Goal: Task Accomplishment & Management: Manage account settings

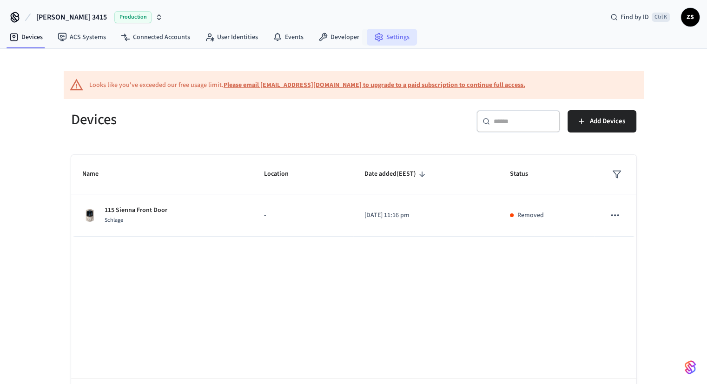
click at [380, 37] on link "Settings" at bounding box center [392, 37] width 50 height 17
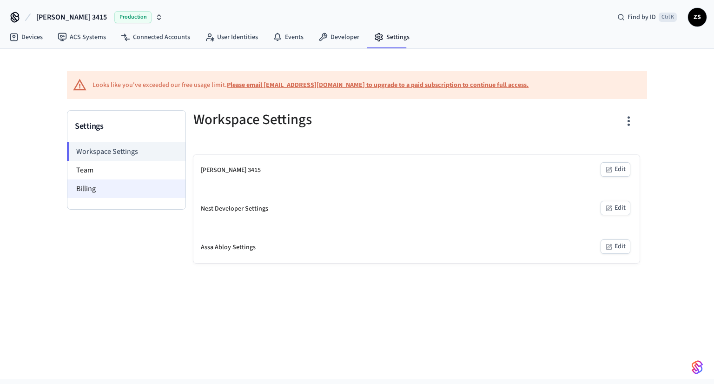
click at [115, 184] on li "Billing" at bounding box center [126, 188] width 118 height 19
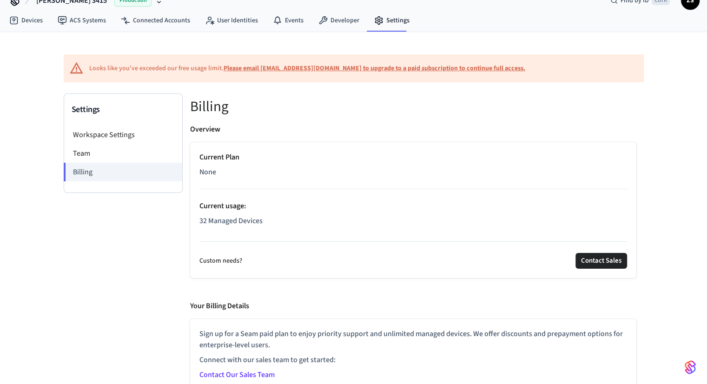
scroll to position [26, 0]
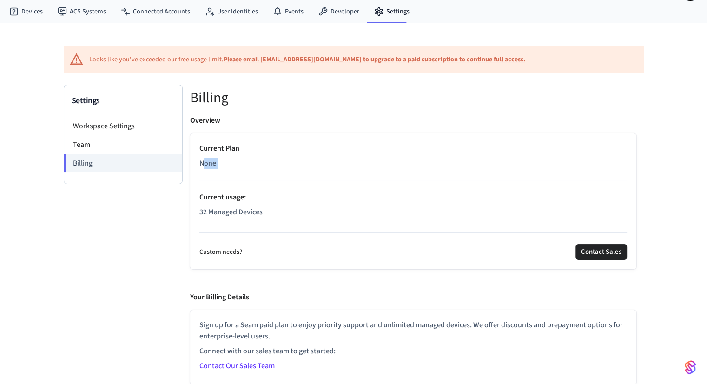
drag, startPoint x: 202, startPoint y: 162, endPoint x: 227, endPoint y: 164, distance: 24.7
click at [227, 164] on p "None" at bounding box center [413, 163] width 428 height 11
drag, startPoint x: 200, startPoint y: 252, endPoint x: 376, endPoint y: 255, distance: 176.2
click at [329, 255] on div "Custom needs? Contact Sales" at bounding box center [413, 252] width 428 height 16
drag, startPoint x: 491, startPoint y: 324, endPoint x: 563, endPoint y: 324, distance: 72.0
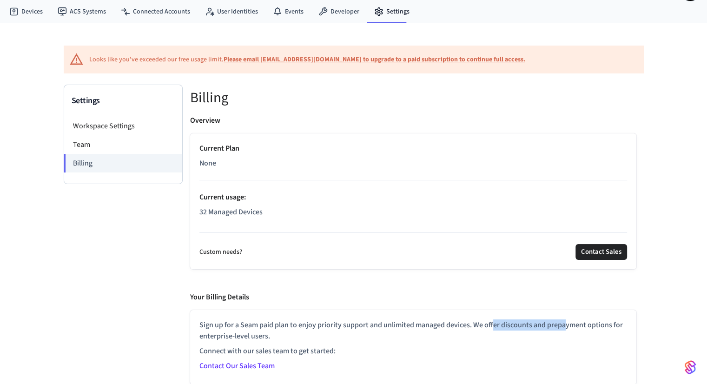
click at [563, 324] on p "Sign up for a Seam paid plan to enjoy priority support and unlimited managed de…" at bounding box center [413, 330] width 428 height 22
click at [560, 328] on p "Sign up for a Seam paid plan to enjoy priority support and unlimited managed de…" at bounding box center [413, 330] width 428 height 22
click at [98, 148] on li "Team" at bounding box center [123, 144] width 118 height 19
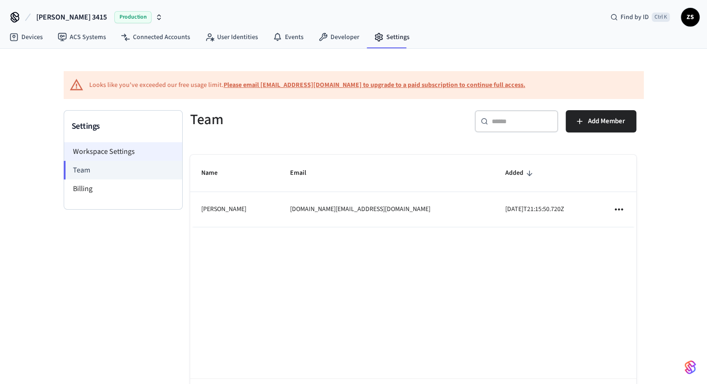
click at [126, 147] on li "Workspace Settings" at bounding box center [123, 151] width 118 height 19
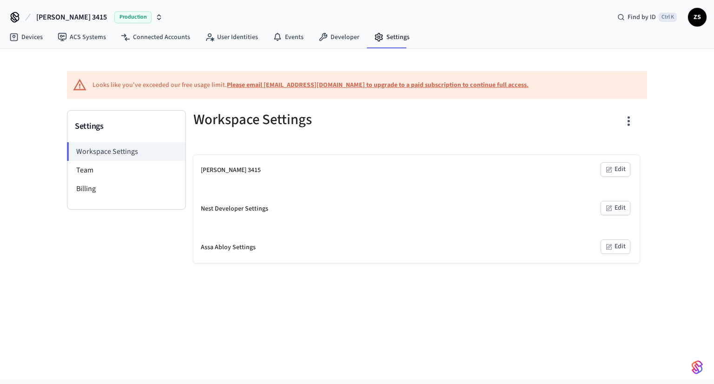
click at [114, 23] on span "Production" at bounding box center [132, 17] width 37 height 12
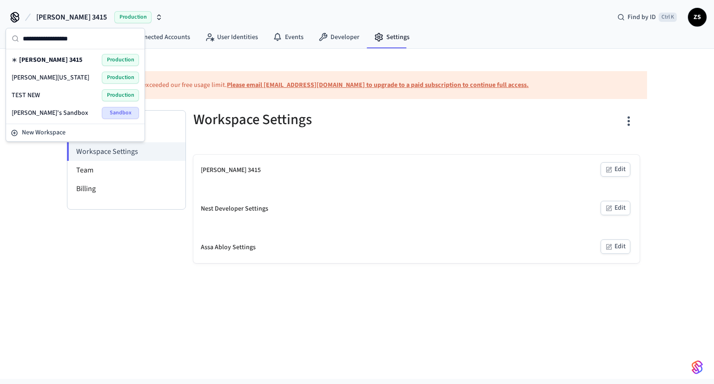
click at [28, 94] on span "TEST NEW" at bounding box center [26, 95] width 28 height 9
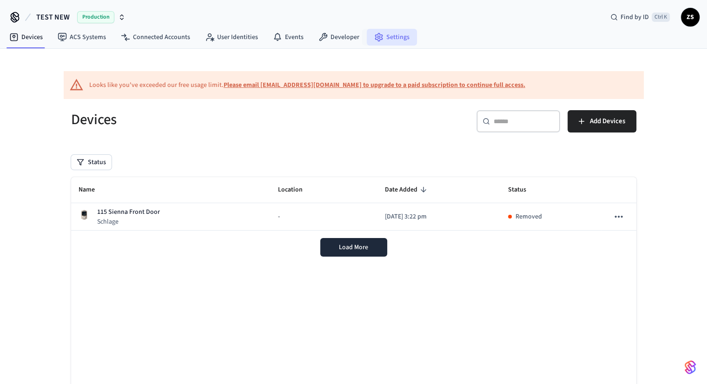
click at [385, 40] on link "Settings" at bounding box center [392, 37] width 50 height 17
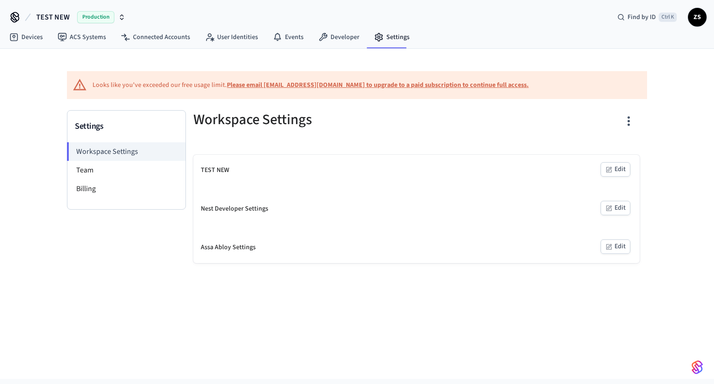
click at [61, 19] on span "TEST NEW" at bounding box center [52, 17] width 33 height 11
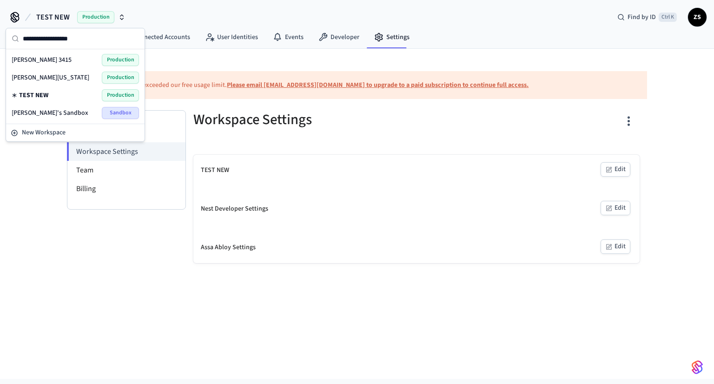
click at [706, 23] on div "TEST NEW Production Find by ID Ctrl K ZS" at bounding box center [357, 13] width 714 height 27
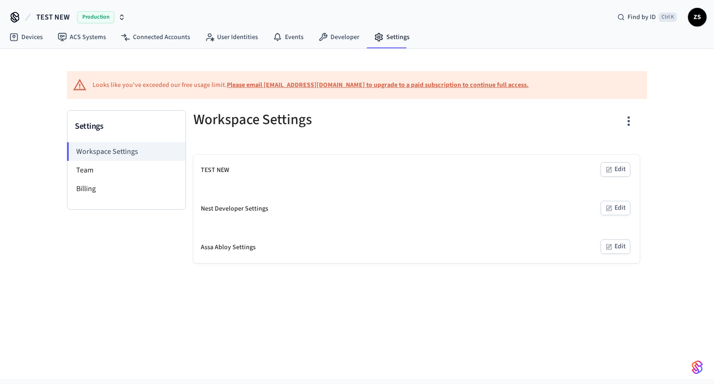
click at [696, 20] on span "ZS" at bounding box center [697, 17] width 17 height 17
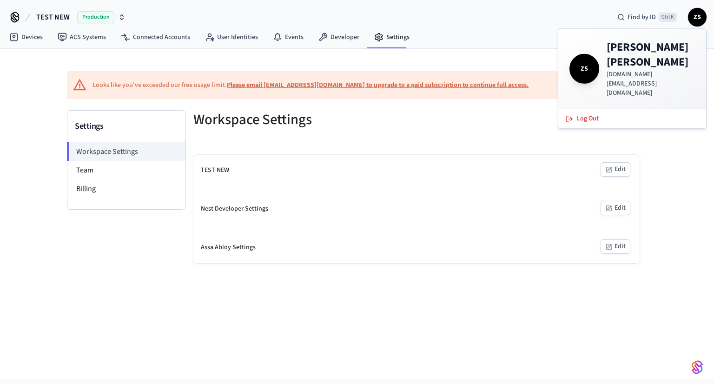
click at [702, 157] on div "Looks like you've exceeded our free usage limit. Please email [EMAIL_ADDRESS][D…" at bounding box center [357, 214] width 714 height 330
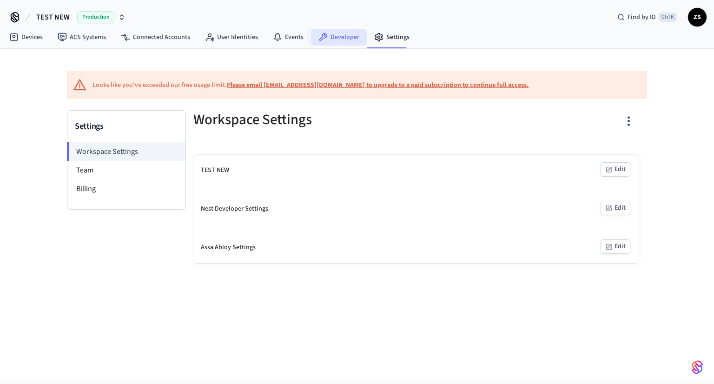
click at [320, 33] on icon at bounding box center [322, 37] width 9 height 9
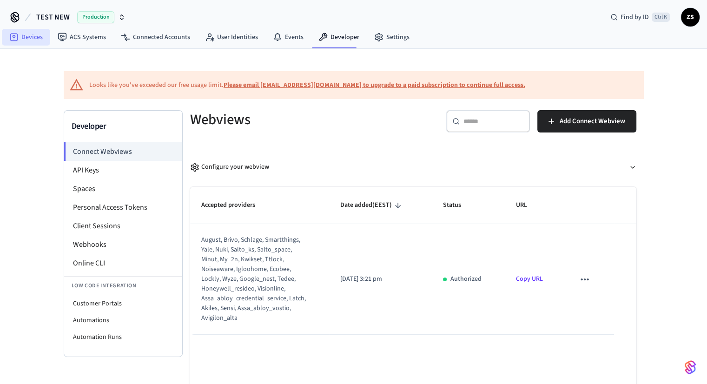
click at [33, 43] on link "Devices" at bounding box center [26, 37] width 48 height 17
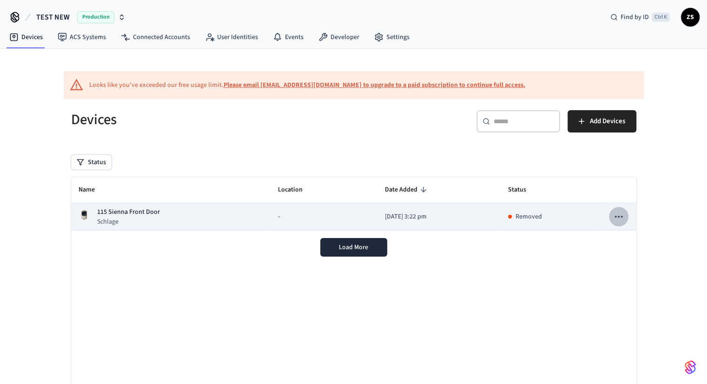
click at [620, 218] on icon "sticky table" at bounding box center [618, 217] width 12 height 12
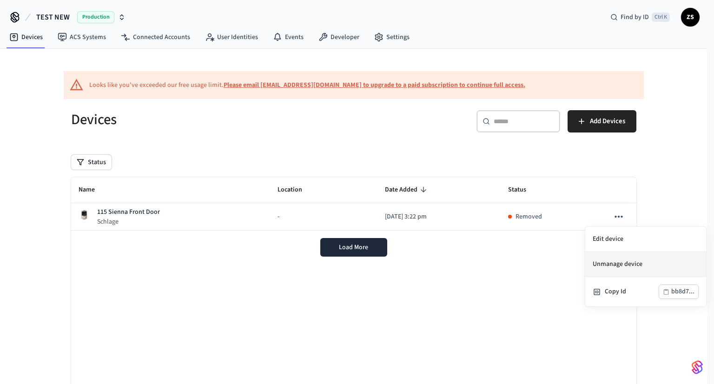
click at [612, 265] on li "Unmanage device" at bounding box center [645, 264] width 121 height 25
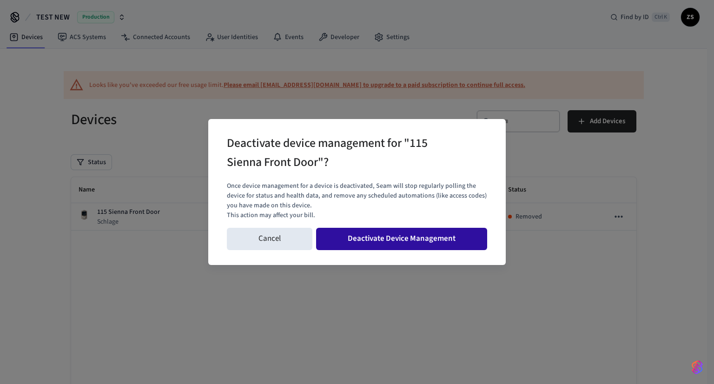
click at [343, 238] on button "Deactivate Device Management" at bounding box center [401, 239] width 171 height 22
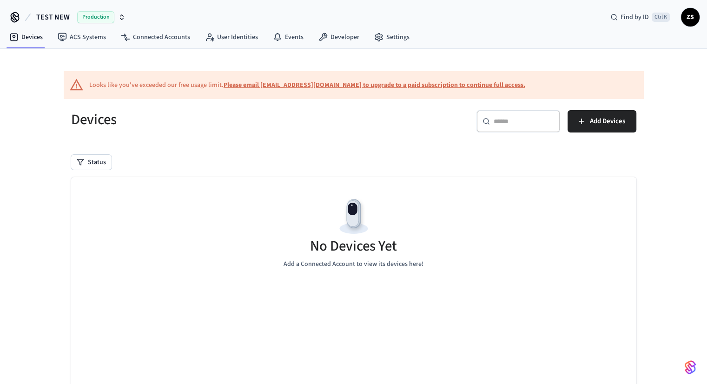
click at [110, 16] on span "Production" at bounding box center [95, 17] width 37 height 12
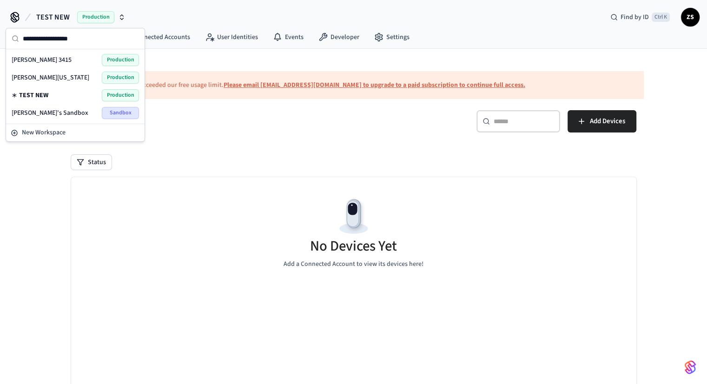
click at [35, 62] on span "[PERSON_NAME] 3415" at bounding box center [42, 59] width 60 height 9
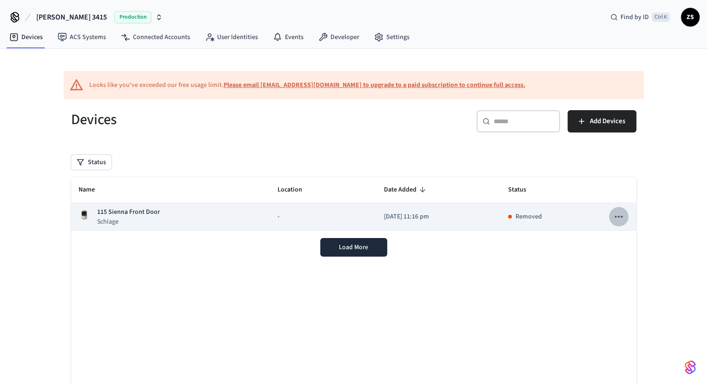
click at [617, 217] on icon "sticky table" at bounding box center [618, 217] width 12 height 12
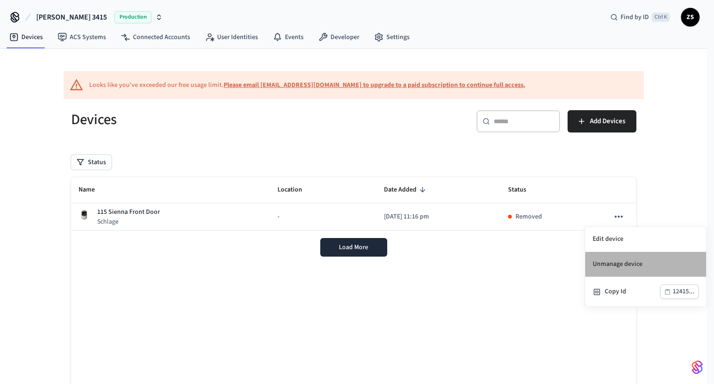
click at [619, 267] on li "Unmanage device" at bounding box center [645, 264] width 121 height 25
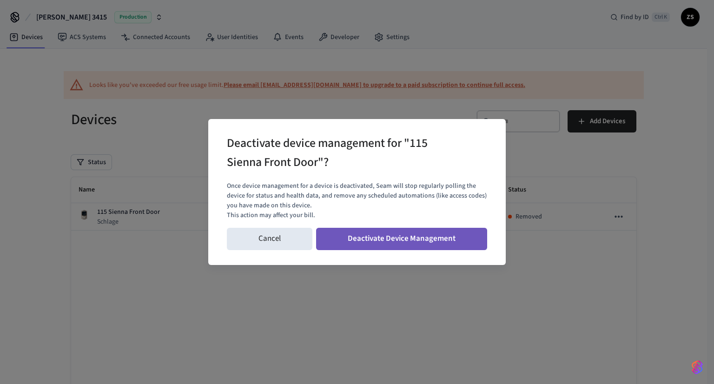
drag, startPoint x: 396, startPoint y: 243, endPoint x: 396, endPoint y: 231, distance: 11.6
click at [396, 242] on button "Deactivate Device Management" at bounding box center [401, 239] width 171 height 22
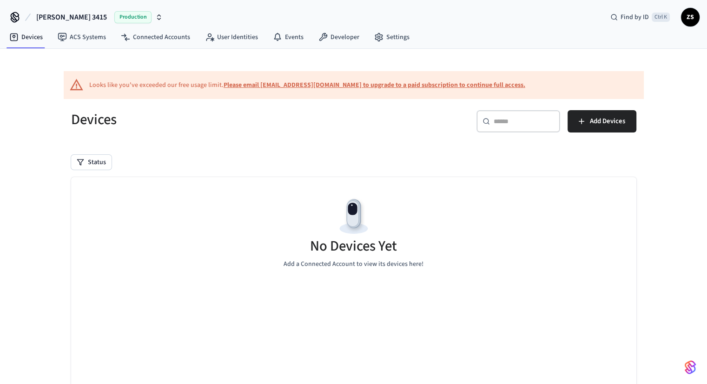
click at [114, 15] on span "Production" at bounding box center [132, 17] width 37 height 12
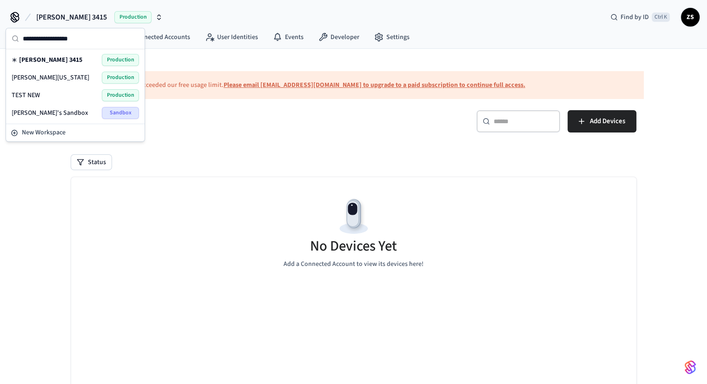
click at [41, 78] on span "[PERSON_NAME][US_STATE]" at bounding box center [51, 77] width 78 height 9
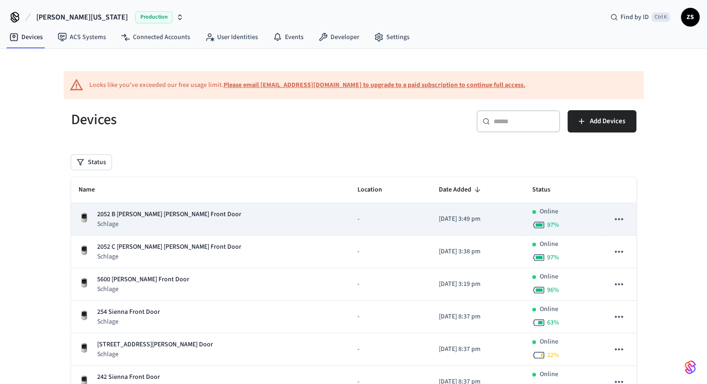
click at [619, 221] on icon "sticky table" at bounding box center [618, 219] width 12 height 12
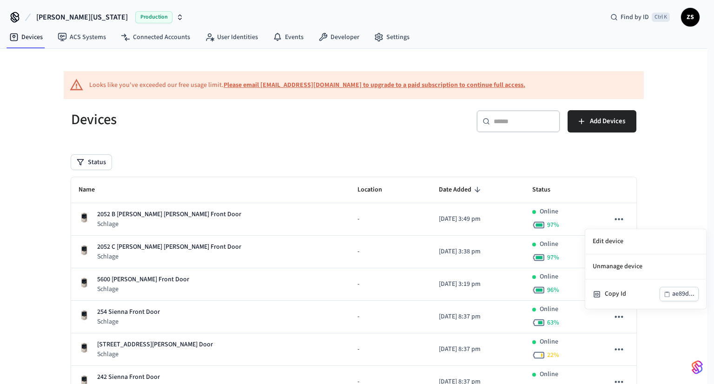
click at [290, 137] on div at bounding box center [357, 192] width 714 height 384
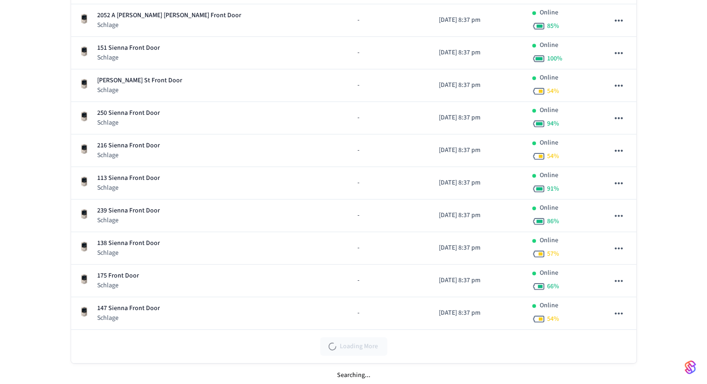
scroll to position [845, 0]
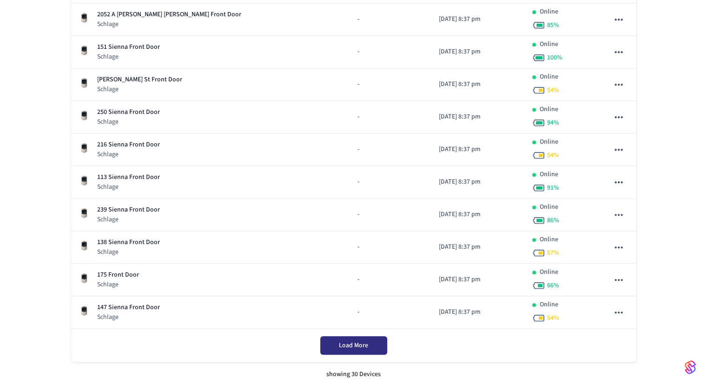
click at [375, 342] on button "Load More" at bounding box center [353, 345] width 67 height 19
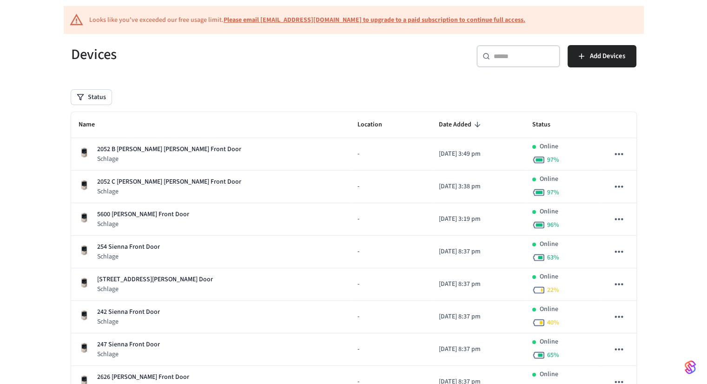
scroll to position [0, 0]
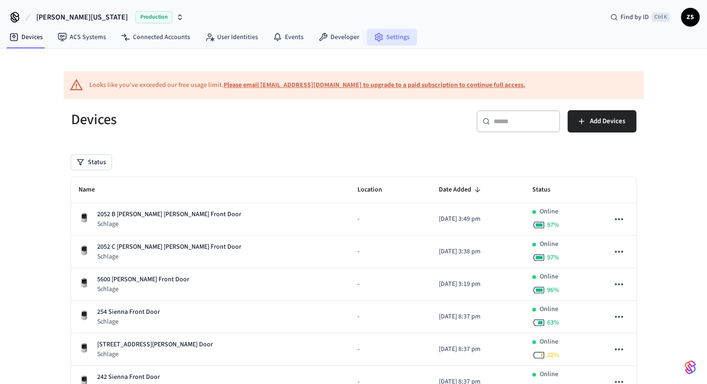
click at [383, 39] on link "Settings" at bounding box center [392, 37] width 50 height 17
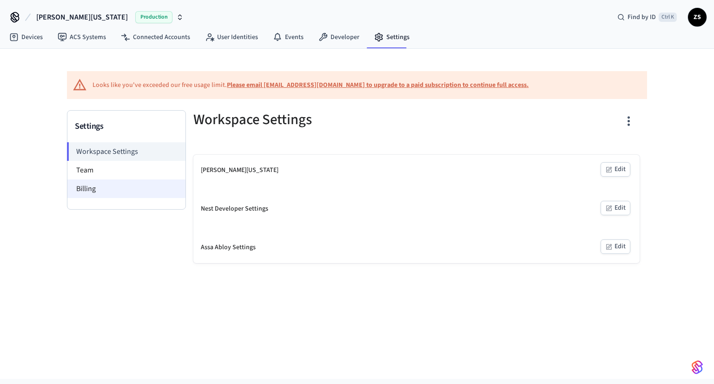
click at [100, 188] on li "Billing" at bounding box center [126, 188] width 118 height 19
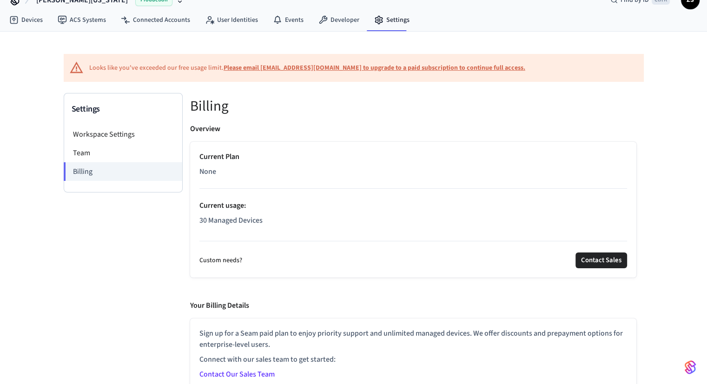
scroll to position [26, 0]
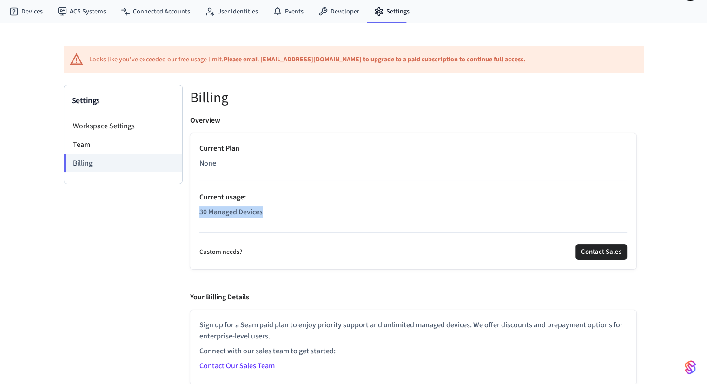
drag, startPoint x: 199, startPoint y: 211, endPoint x: 267, endPoint y: 216, distance: 68.0
click at [267, 216] on p "30 Managed Devices" at bounding box center [413, 211] width 428 height 11
click at [210, 162] on span "None" at bounding box center [207, 163] width 17 height 11
click at [91, 144] on li "Team" at bounding box center [123, 144] width 118 height 19
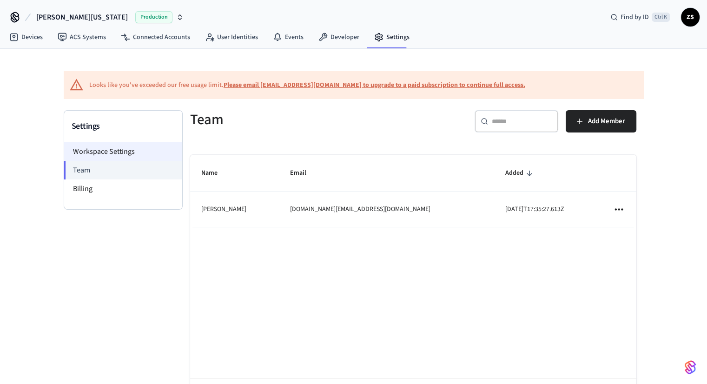
click at [108, 148] on li "Workspace Settings" at bounding box center [123, 151] width 118 height 19
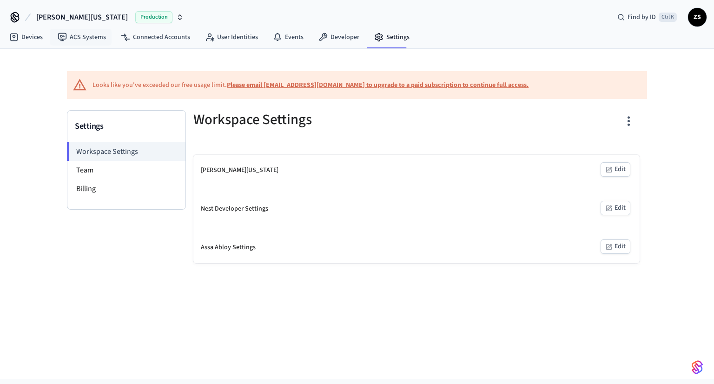
click at [71, 17] on span "[PERSON_NAME][US_STATE]" at bounding box center [82, 17] width 92 height 11
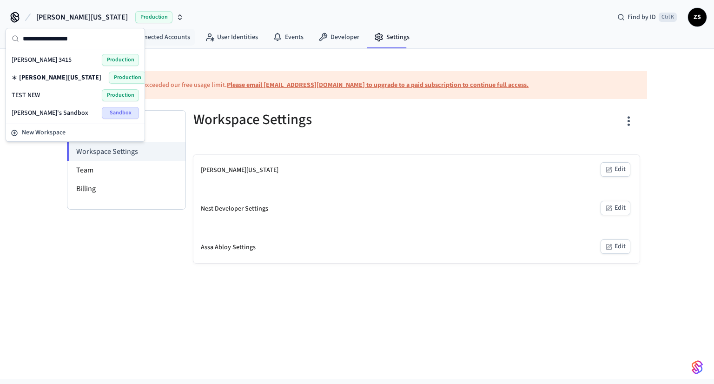
click at [174, 55] on div "Looks like you've exceeded our free usage limit. Please email [EMAIL_ADDRESS][D…" at bounding box center [356, 156] width 595 height 214
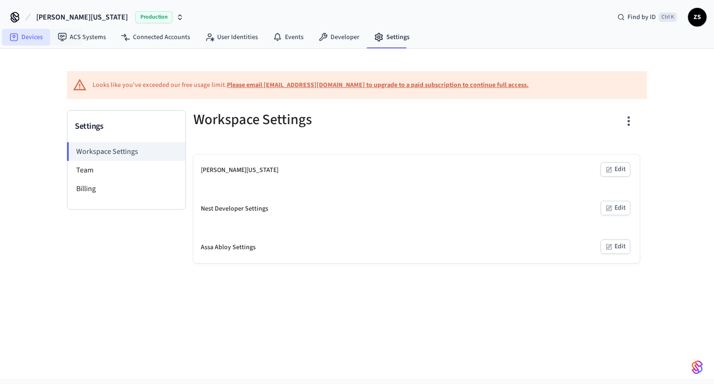
click at [28, 38] on link "Devices" at bounding box center [26, 37] width 48 height 17
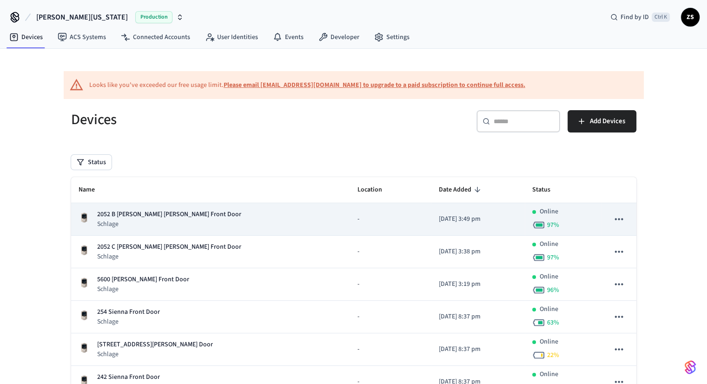
click at [618, 220] on icon "sticky table" at bounding box center [618, 219] width 12 height 12
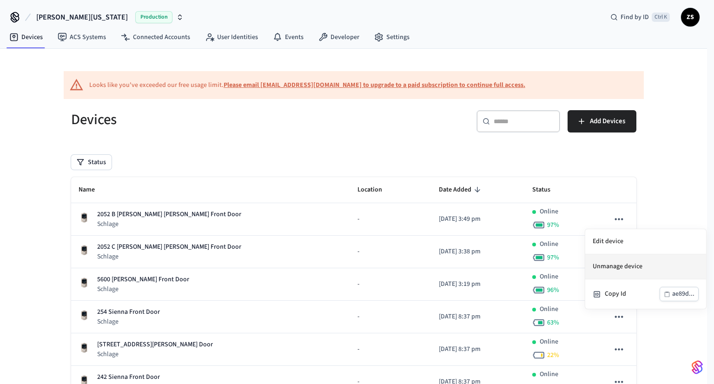
click at [623, 273] on li "Unmanage device" at bounding box center [645, 266] width 121 height 25
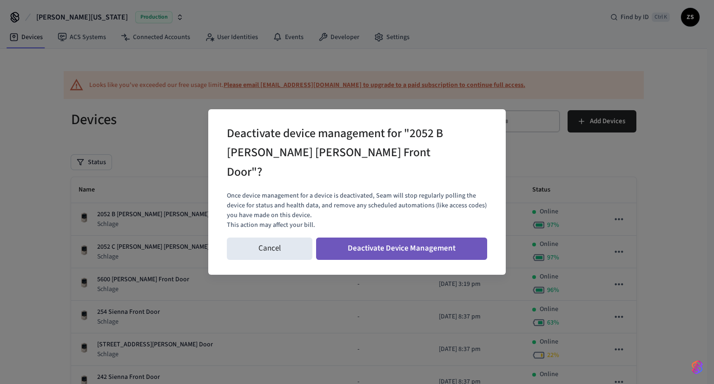
click at [371, 237] on button "Deactivate Device Management" at bounding box center [401, 248] width 171 height 22
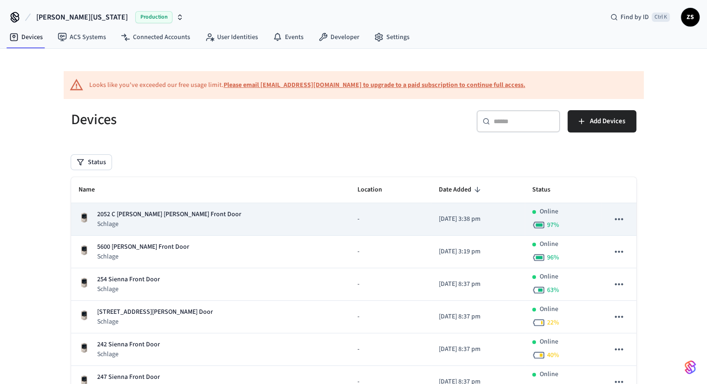
click at [617, 218] on icon "sticky table" at bounding box center [618, 219] width 12 height 12
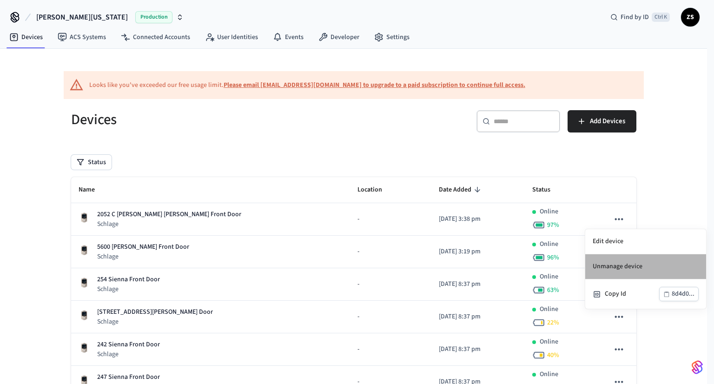
click at [619, 270] on li "Unmanage device" at bounding box center [645, 266] width 121 height 25
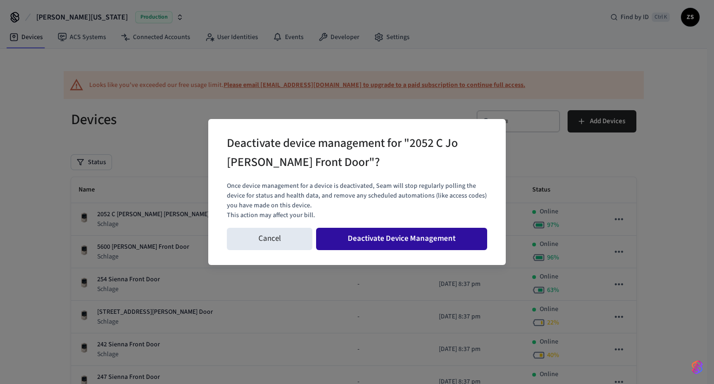
click at [435, 237] on button "Deactivate Device Management" at bounding box center [401, 239] width 171 height 22
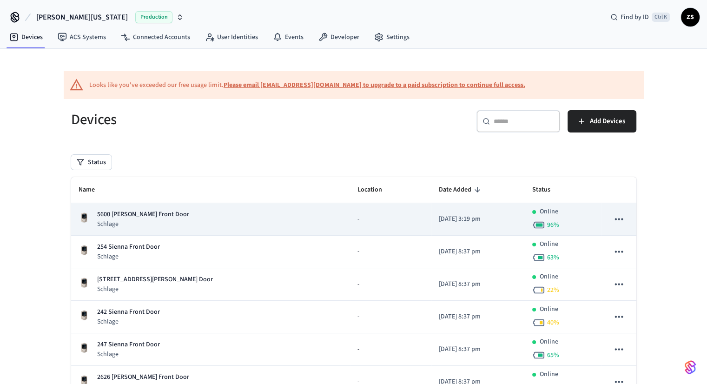
click at [624, 219] on icon "sticky table" at bounding box center [618, 219] width 12 height 12
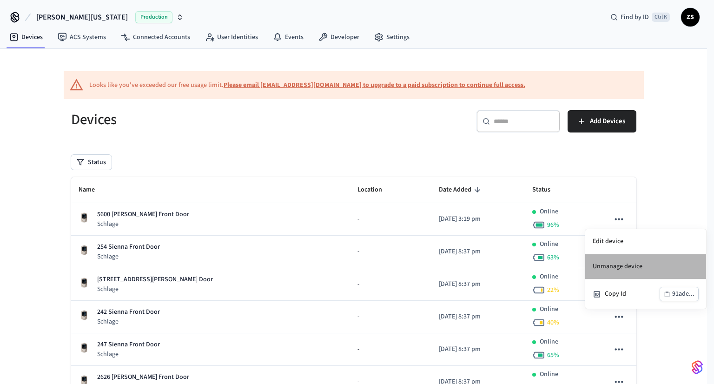
click at [615, 269] on li "Unmanage device" at bounding box center [645, 266] width 121 height 25
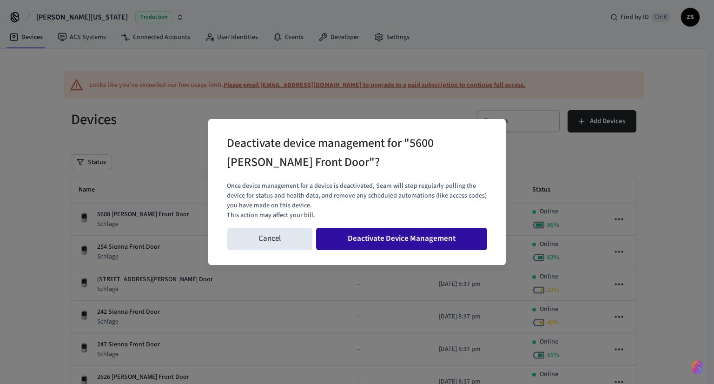
click at [407, 243] on button "Deactivate Device Management" at bounding box center [401, 239] width 171 height 22
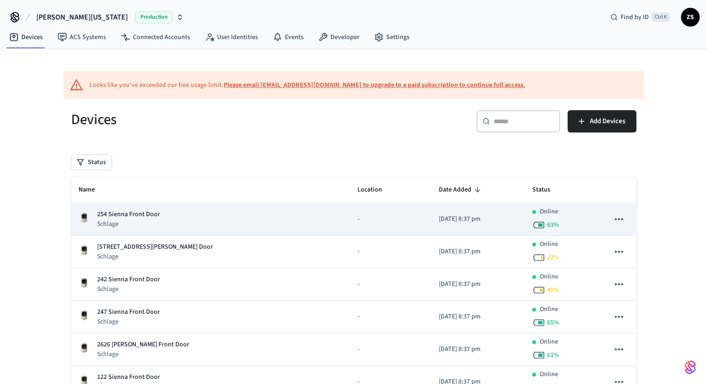
click at [617, 220] on icon "sticky table" at bounding box center [618, 219] width 12 height 12
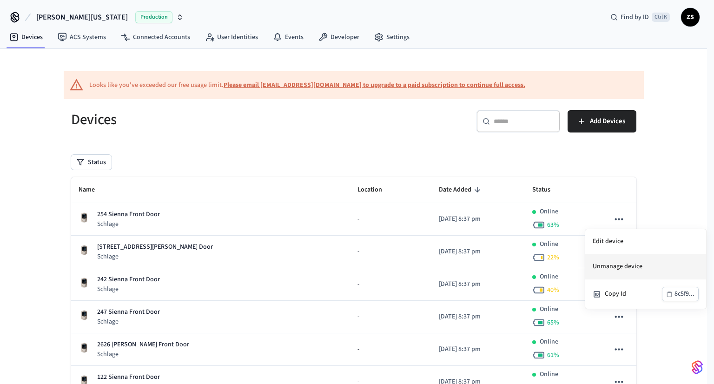
click at [619, 270] on li "Unmanage device" at bounding box center [645, 266] width 121 height 25
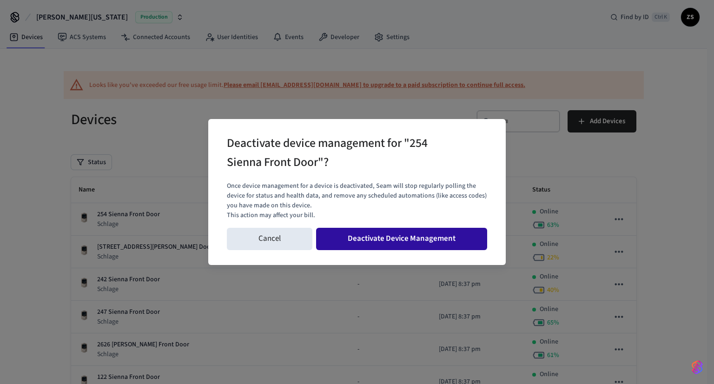
click at [416, 242] on button "Deactivate Device Management" at bounding box center [401, 239] width 171 height 22
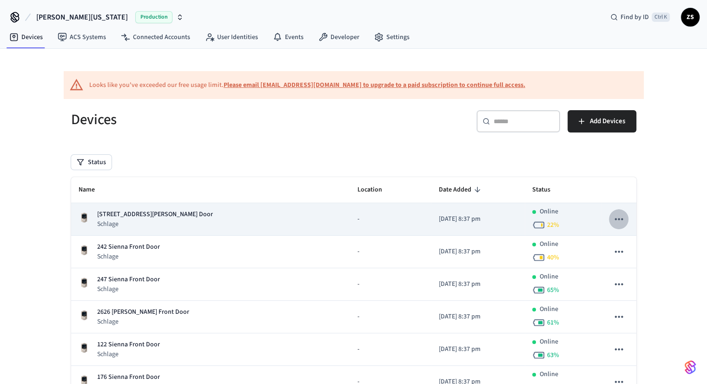
click at [618, 218] on icon "sticky table" at bounding box center [619, 219] width 8 height 2
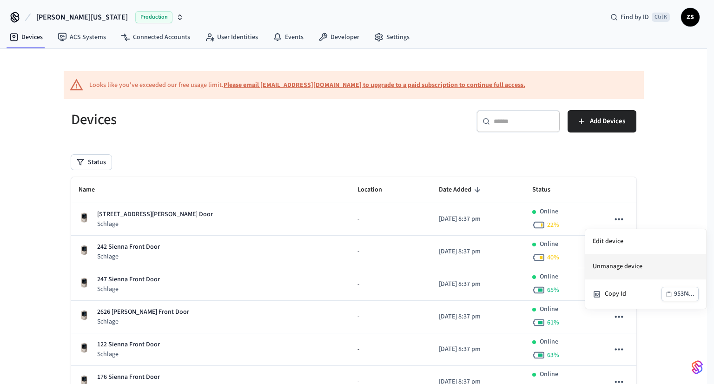
click at [614, 270] on li "Unmanage device" at bounding box center [645, 266] width 121 height 25
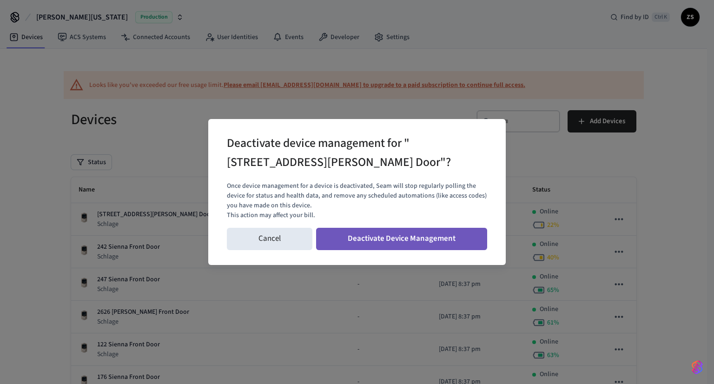
click at [387, 243] on button "Deactivate Device Management" at bounding box center [401, 239] width 171 height 22
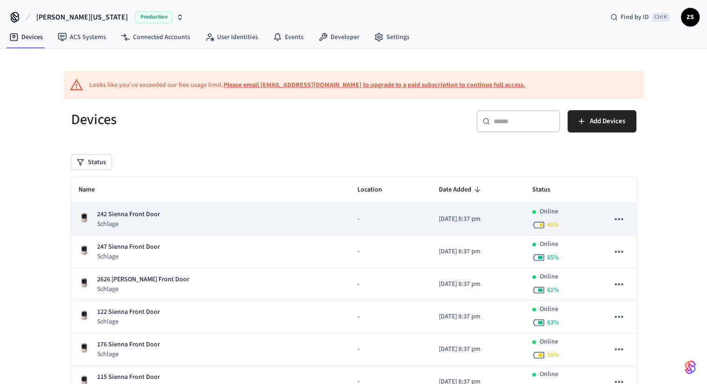
click at [614, 219] on icon "sticky table" at bounding box center [618, 219] width 12 height 12
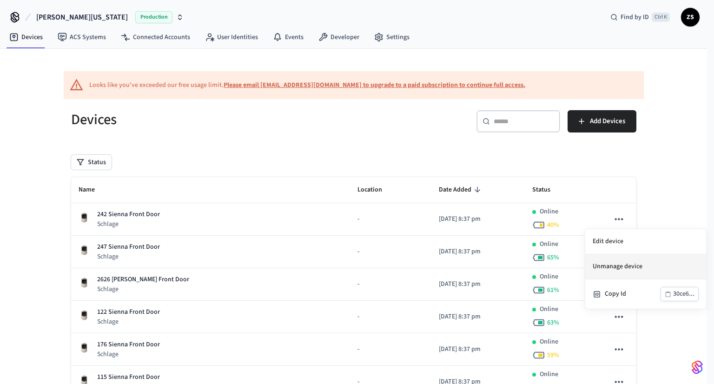
click at [614, 275] on li "Unmanage device" at bounding box center [645, 266] width 121 height 25
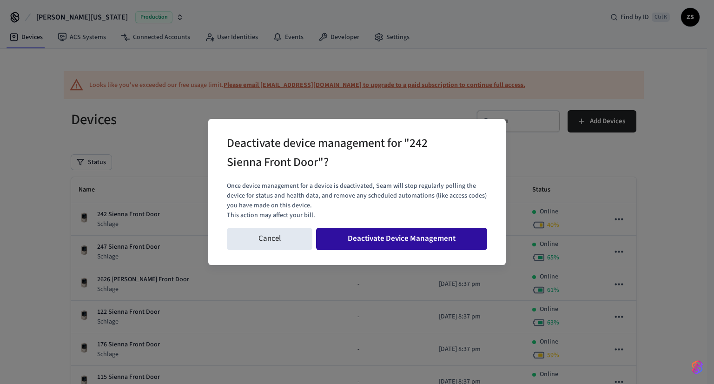
click at [428, 240] on button "Deactivate Device Management" at bounding box center [401, 239] width 171 height 22
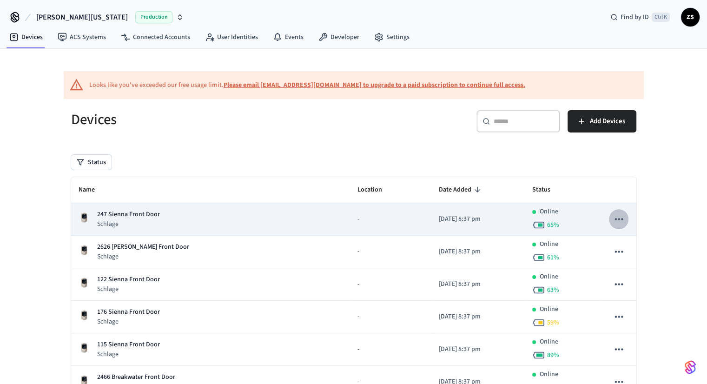
click at [621, 219] on icon "sticky table" at bounding box center [619, 219] width 8 height 2
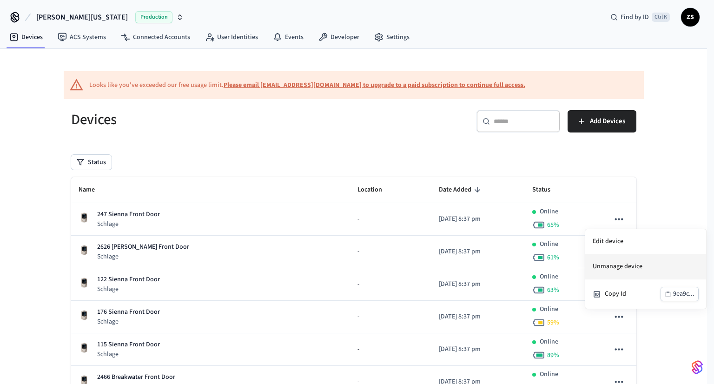
click at [613, 269] on li "Unmanage device" at bounding box center [645, 266] width 121 height 25
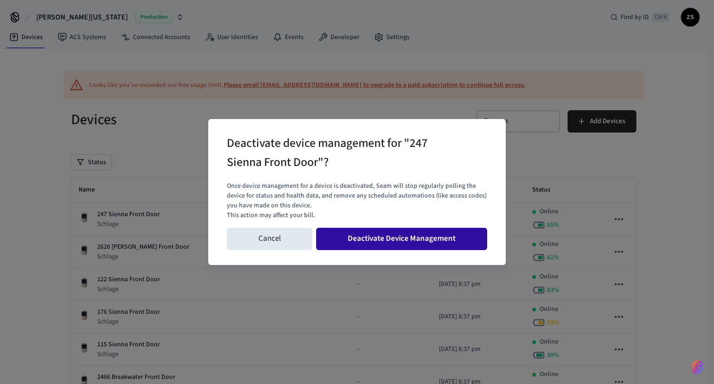
click at [451, 241] on button "Deactivate Device Management" at bounding box center [401, 239] width 171 height 22
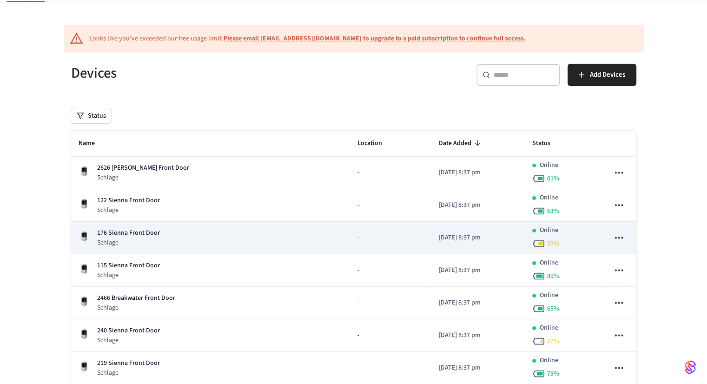
scroll to position [93, 0]
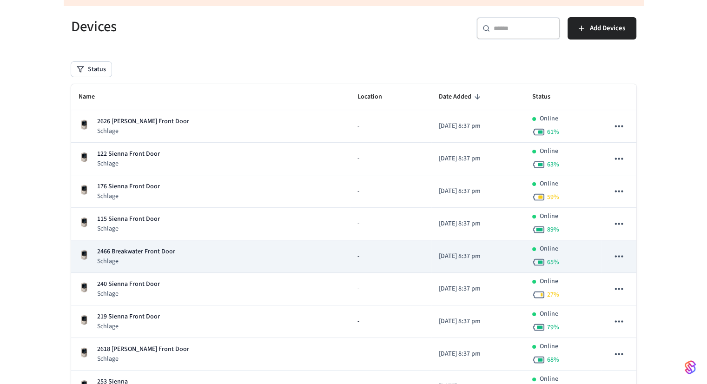
click at [620, 258] on icon "sticky table" at bounding box center [618, 256] width 12 height 12
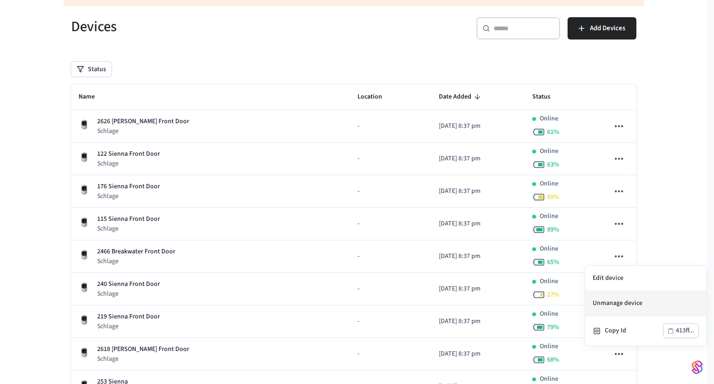
click at [622, 312] on li "Unmanage device" at bounding box center [645, 303] width 121 height 25
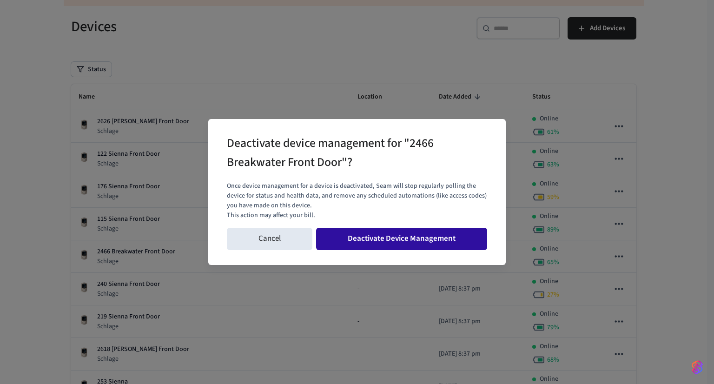
click at [417, 244] on button "Deactivate Device Management" at bounding box center [401, 239] width 171 height 22
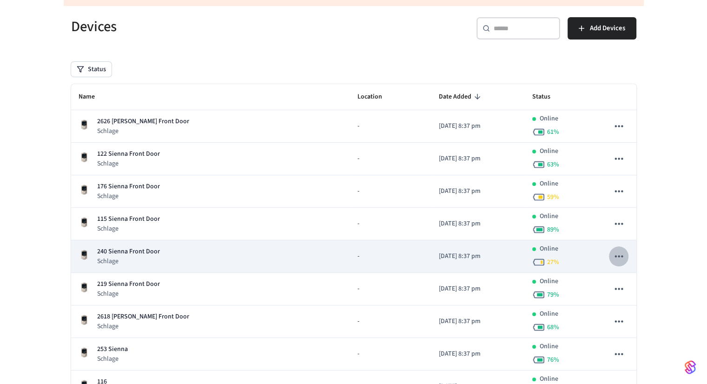
click at [624, 257] on icon "sticky table" at bounding box center [618, 256] width 12 height 12
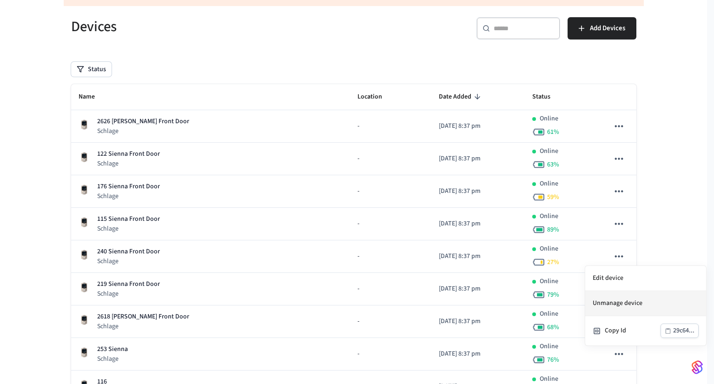
click at [620, 305] on li "Unmanage device" at bounding box center [645, 303] width 121 height 25
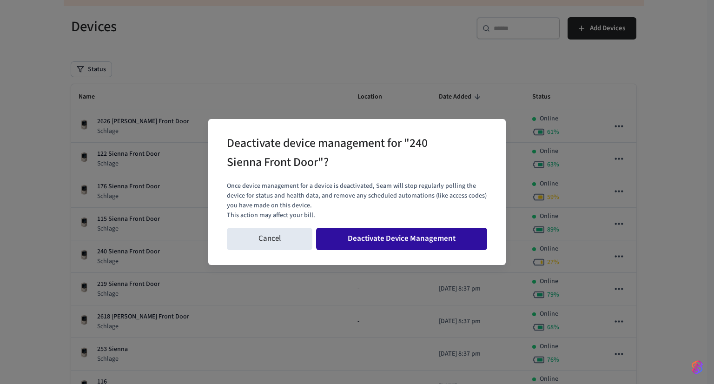
click at [384, 244] on button "Deactivate Device Management" at bounding box center [401, 239] width 171 height 22
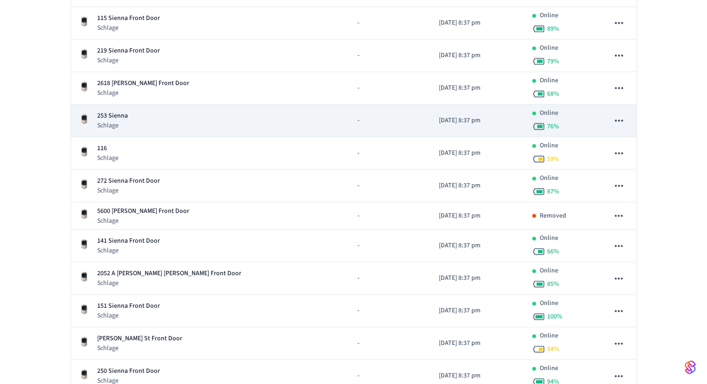
scroll to position [279, 0]
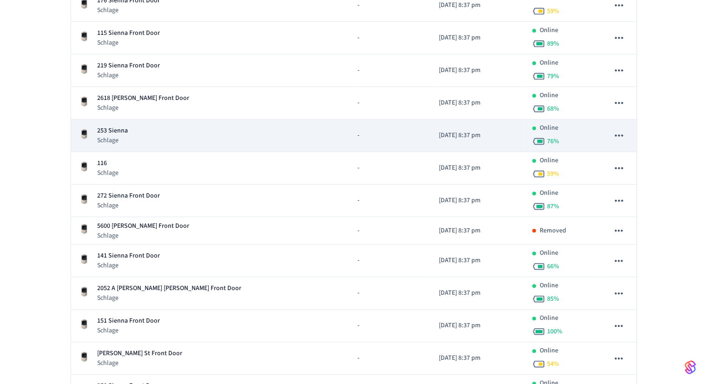
click at [615, 134] on icon "sticky table" at bounding box center [619, 135] width 8 height 2
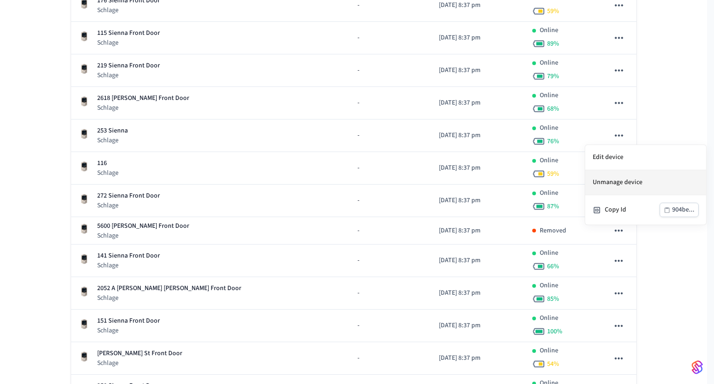
click at [612, 184] on li "Unmanage device" at bounding box center [645, 182] width 121 height 25
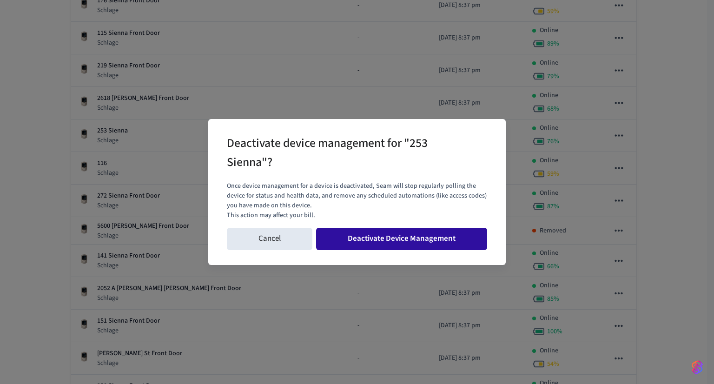
click at [341, 246] on button "Deactivate Device Management" at bounding box center [401, 239] width 171 height 22
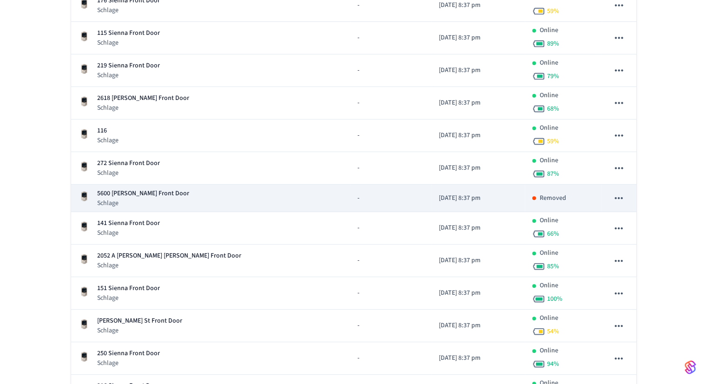
click at [619, 197] on icon "sticky table" at bounding box center [619, 198] width 8 height 2
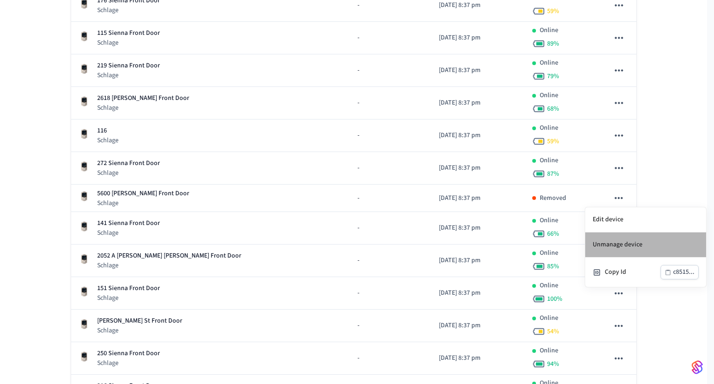
click at [624, 250] on li "Unmanage device" at bounding box center [645, 244] width 121 height 25
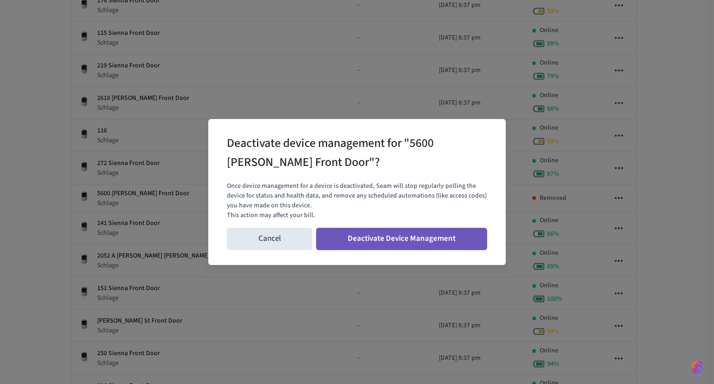
click at [453, 239] on button "Deactivate Device Management" at bounding box center [401, 239] width 171 height 22
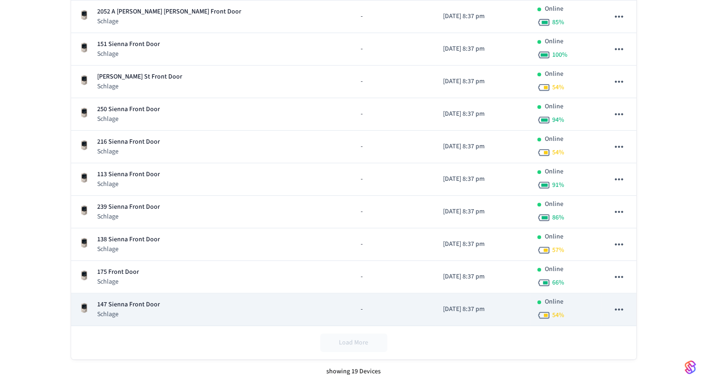
scroll to position [454, 0]
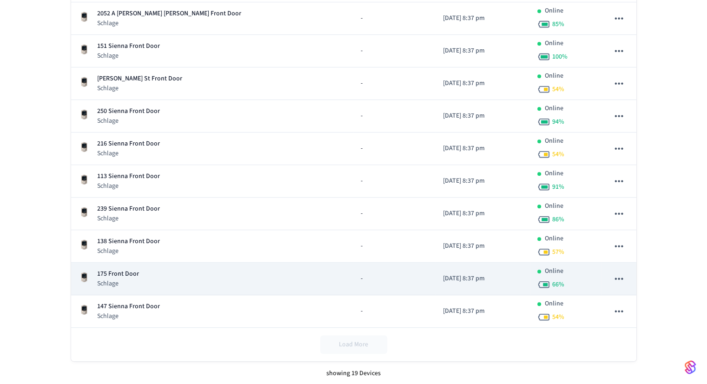
click at [619, 279] on icon "sticky table" at bounding box center [618, 278] width 12 height 12
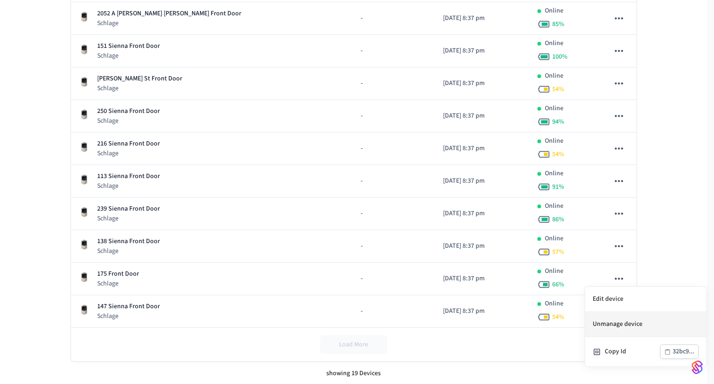
click at [601, 327] on li "Unmanage device" at bounding box center [645, 324] width 121 height 25
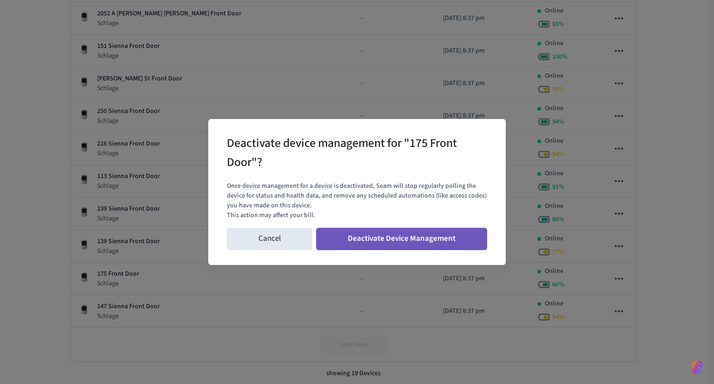
click at [388, 240] on button "Deactivate Device Management" at bounding box center [401, 239] width 171 height 22
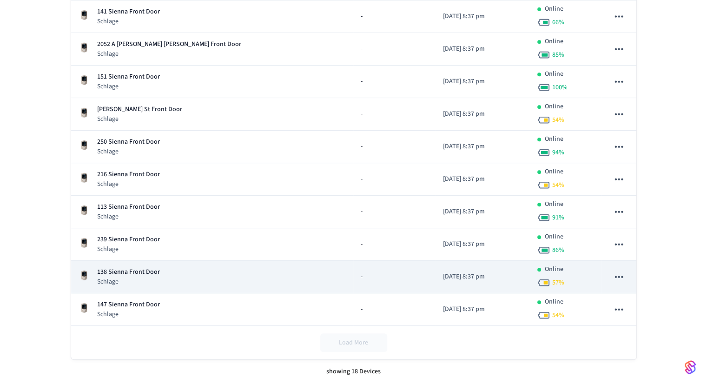
scroll to position [422, 0]
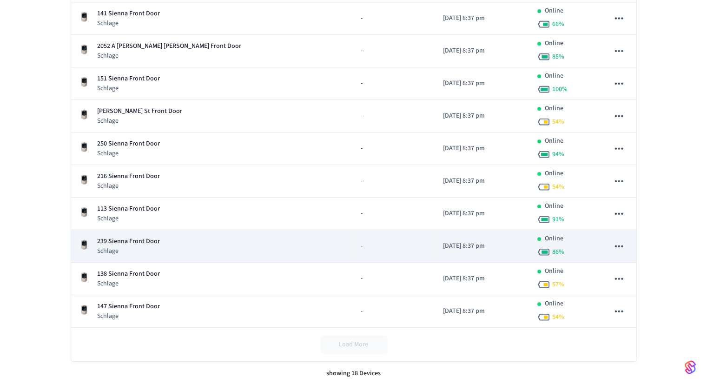
click at [618, 246] on icon "sticky table" at bounding box center [618, 246] width 12 height 12
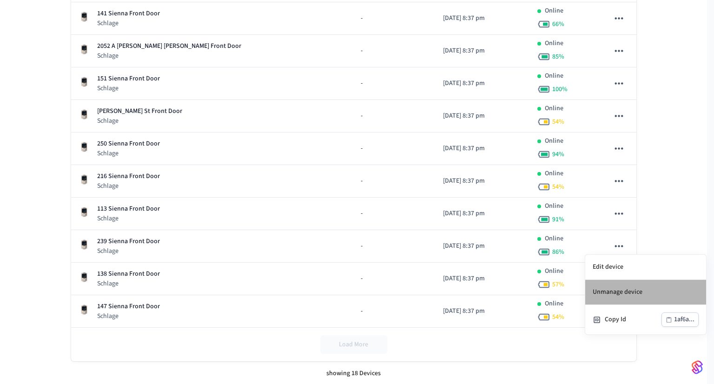
click at [615, 290] on li "Unmanage device" at bounding box center [645, 292] width 121 height 25
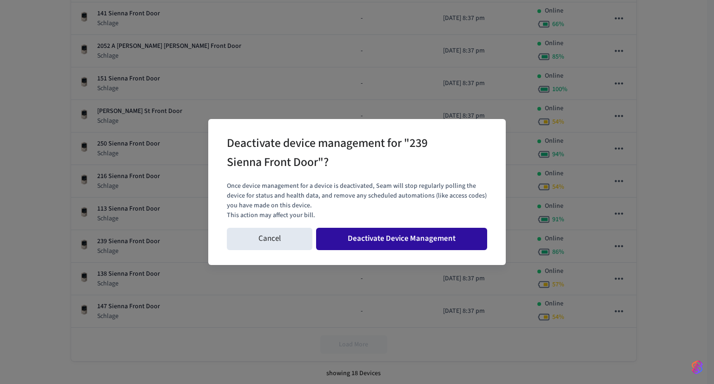
click at [401, 236] on button "Deactivate Device Management" at bounding box center [401, 239] width 171 height 22
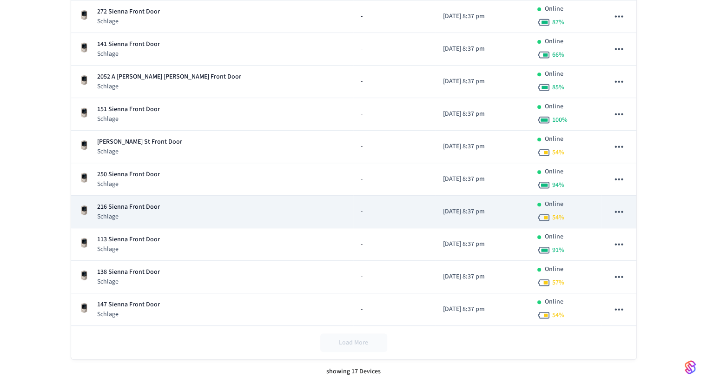
scroll to position [389, 0]
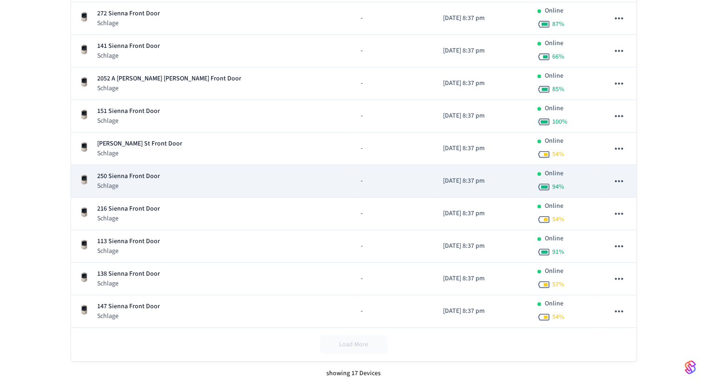
click at [623, 180] on icon "sticky table" at bounding box center [618, 181] width 12 height 12
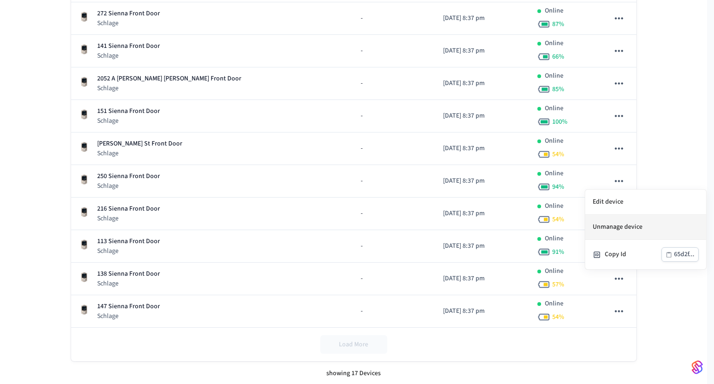
click at [622, 230] on li "Unmanage device" at bounding box center [645, 227] width 121 height 25
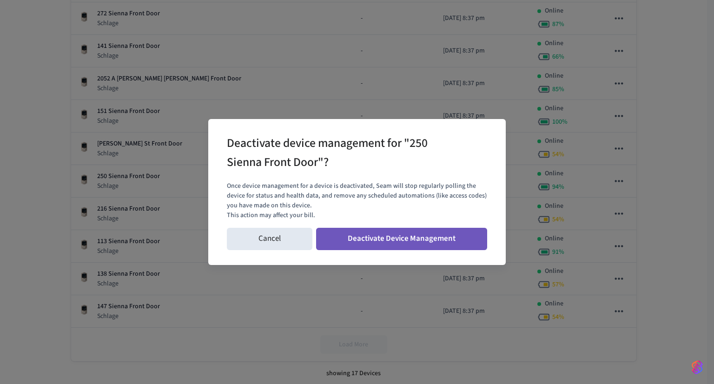
click at [437, 233] on button "Deactivate Device Management" at bounding box center [401, 239] width 171 height 22
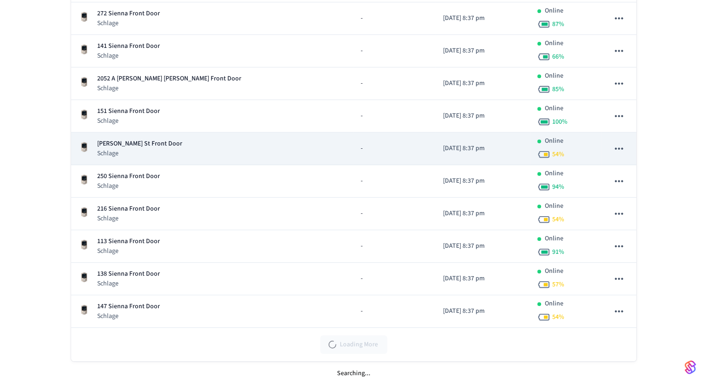
scroll to position [357, 0]
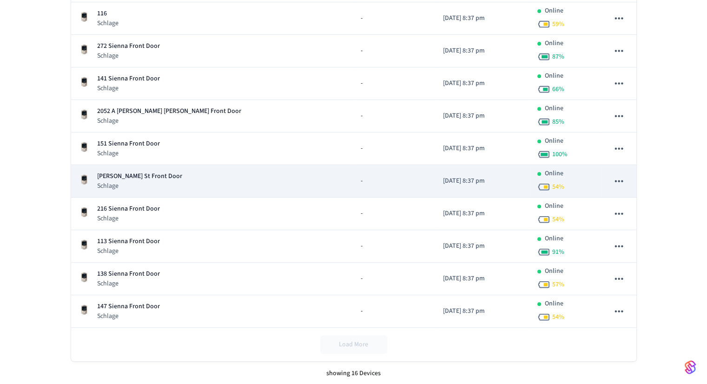
click at [621, 182] on icon "sticky table" at bounding box center [618, 181] width 12 height 12
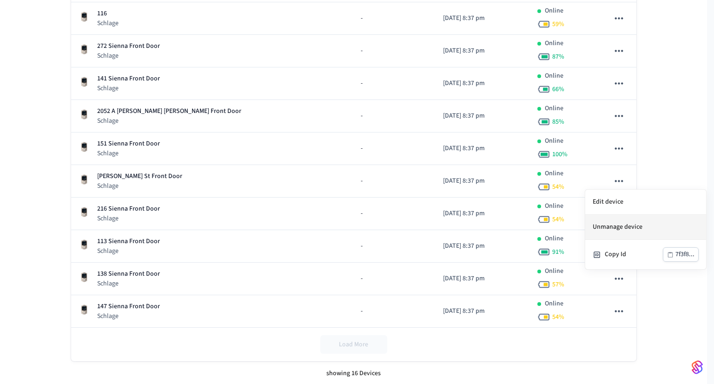
click at [619, 232] on li "Unmanage device" at bounding box center [645, 227] width 121 height 25
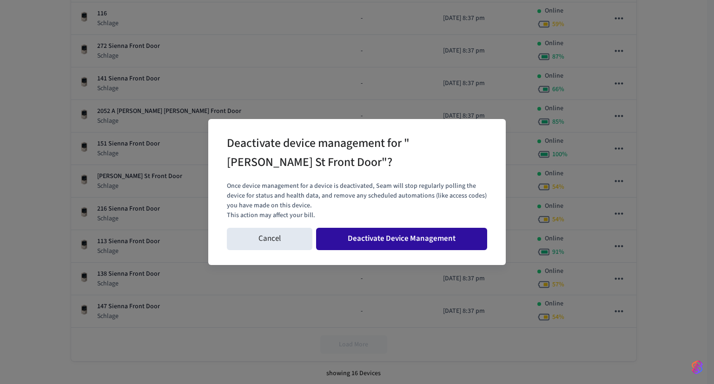
click at [452, 233] on button "Deactivate Device Management" at bounding box center [401, 239] width 171 height 22
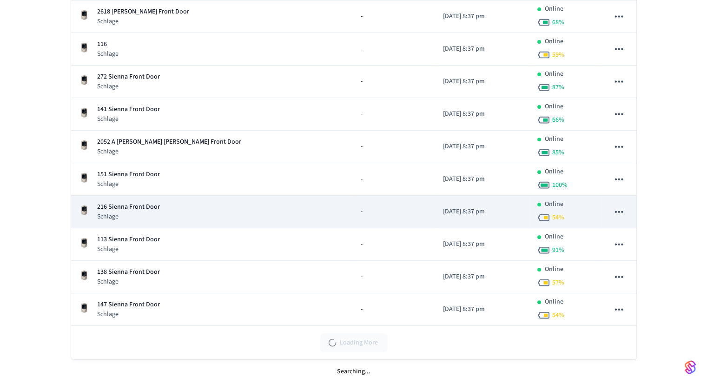
scroll to position [325, 0]
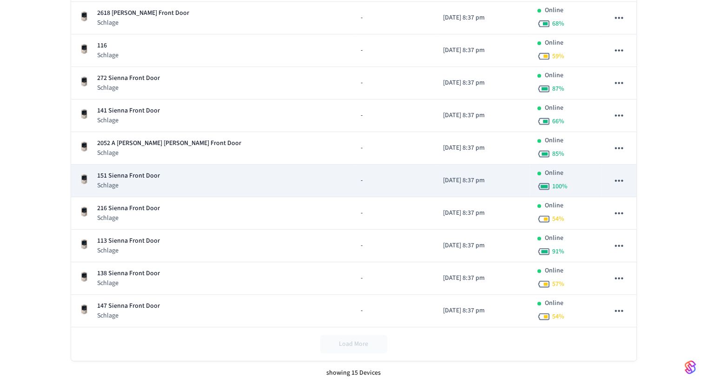
click at [618, 179] on icon "sticky table" at bounding box center [619, 180] width 8 height 2
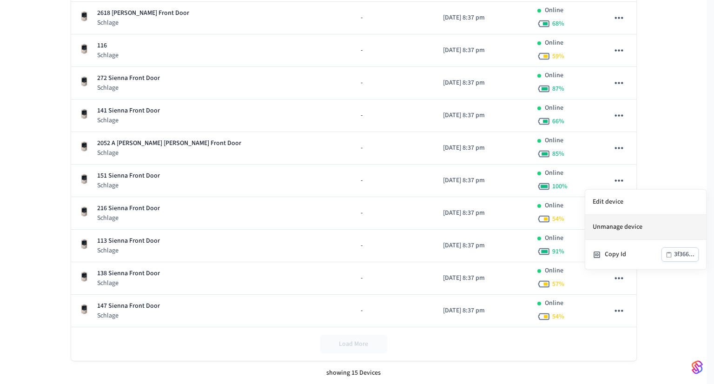
click at [608, 234] on li "Unmanage device" at bounding box center [645, 227] width 121 height 25
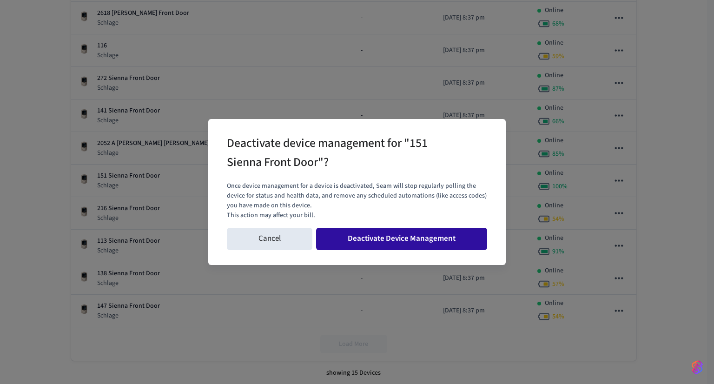
click at [395, 231] on button "Deactivate Device Management" at bounding box center [401, 239] width 171 height 22
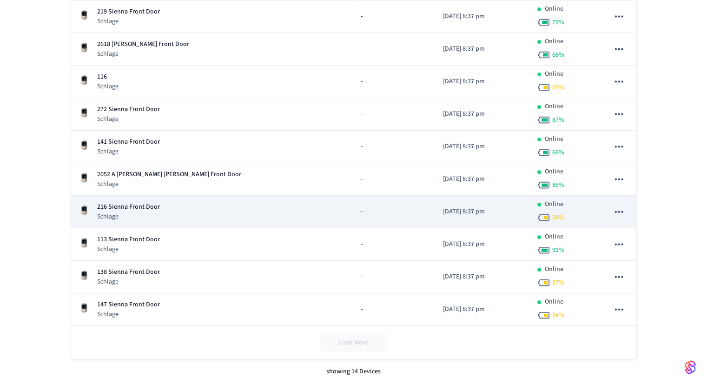
scroll to position [292, 0]
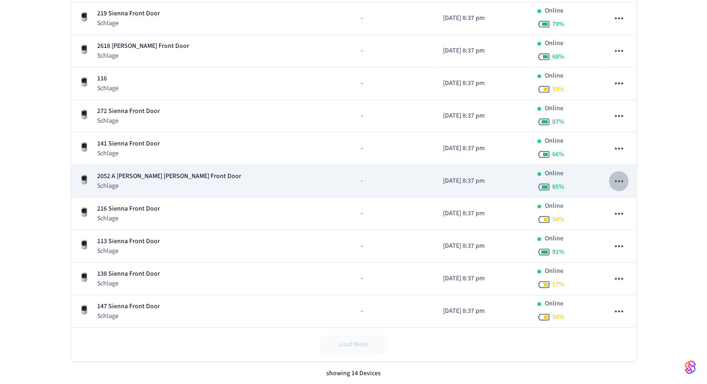
click at [623, 182] on icon "sticky table" at bounding box center [618, 181] width 12 height 12
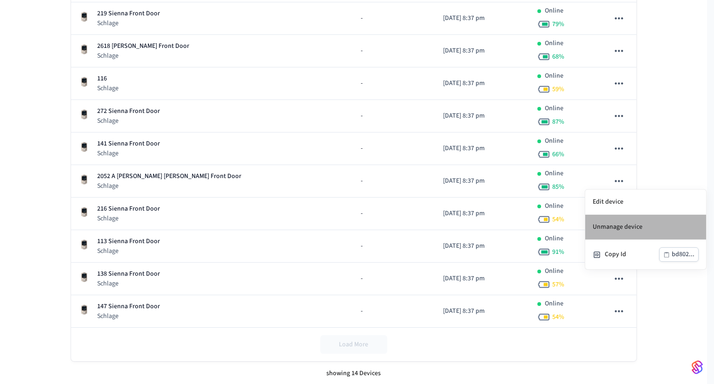
click at [606, 225] on li "Unmanage device" at bounding box center [645, 227] width 121 height 25
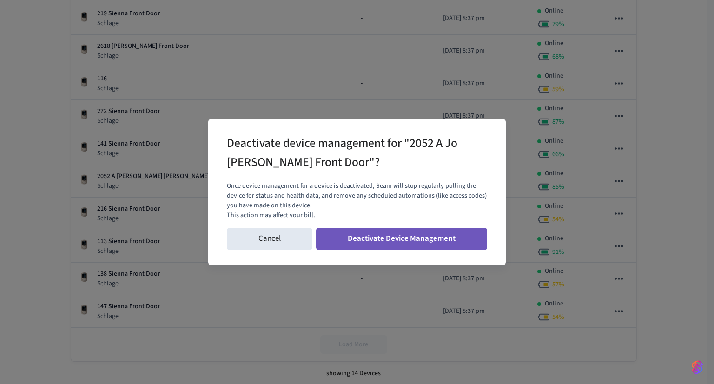
click at [451, 232] on button "Deactivate Device Management" at bounding box center [401, 239] width 171 height 22
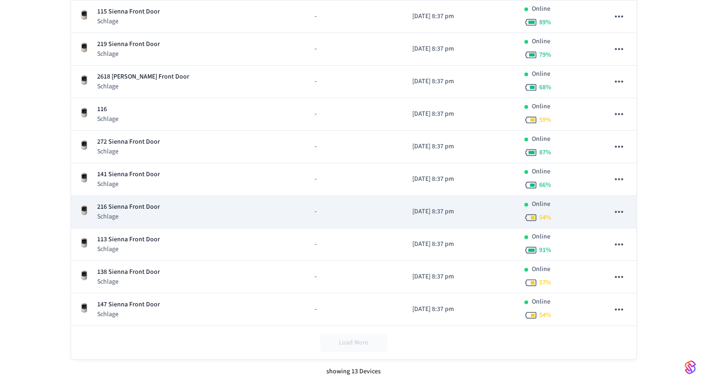
scroll to position [260, 0]
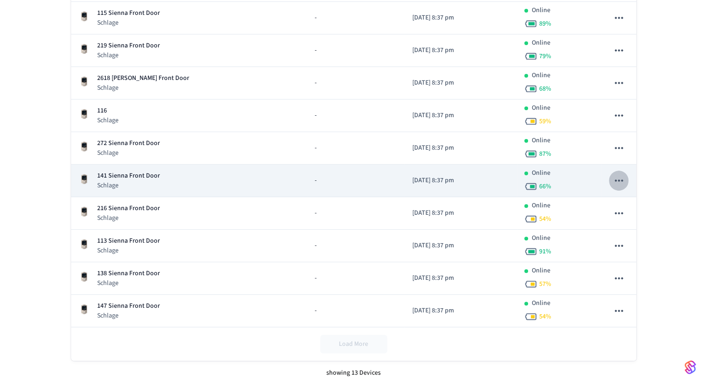
click at [616, 178] on icon "sticky table" at bounding box center [618, 180] width 12 height 12
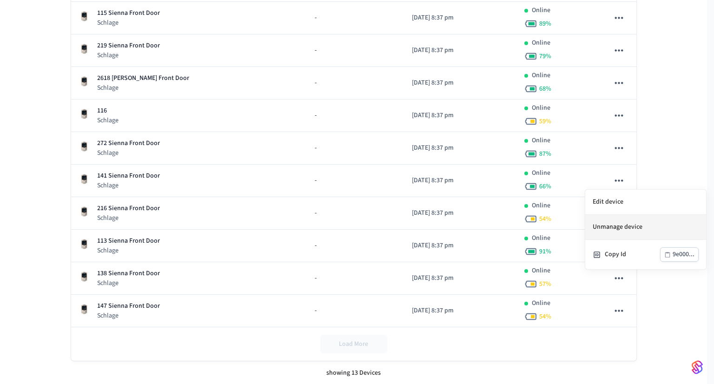
click at [604, 226] on li "Unmanage device" at bounding box center [645, 227] width 121 height 25
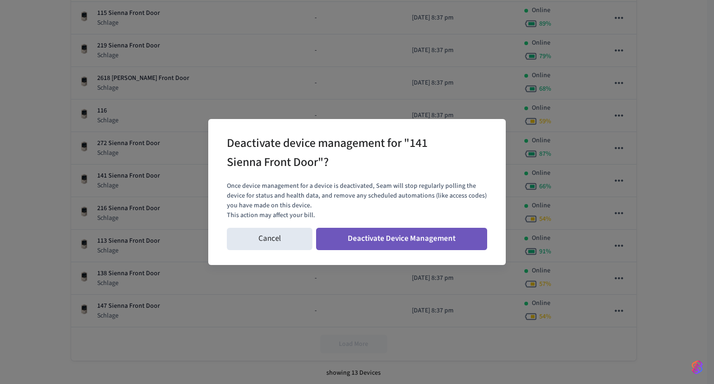
click at [433, 237] on button "Deactivate Device Management" at bounding box center [401, 239] width 171 height 22
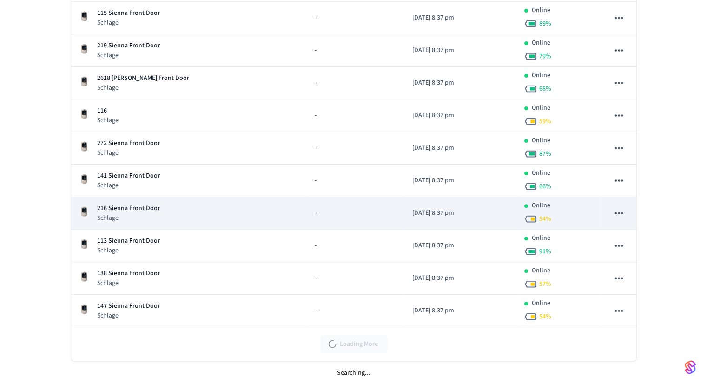
scroll to position [227, 0]
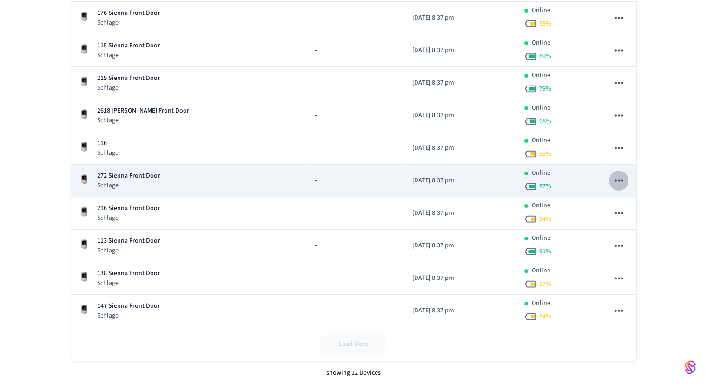
click at [620, 181] on icon "sticky table" at bounding box center [618, 180] width 12 height 12
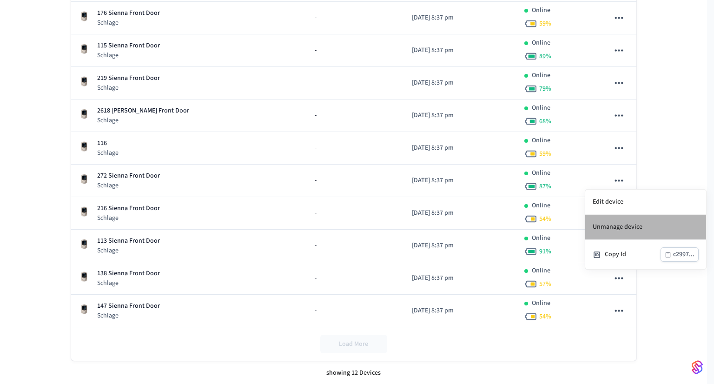
click at [602, 220] on li "Unmanage device" at bounding box center [645, 227] width 121 height 25
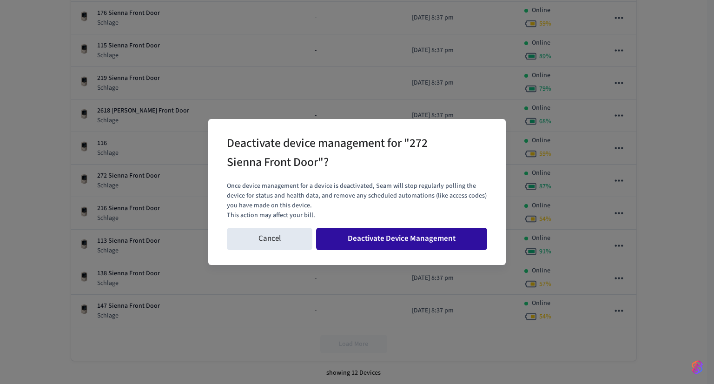
click at [437, 242] on button "Deactivate Device Management" at bounding box center [401, 239] width 171 height 22
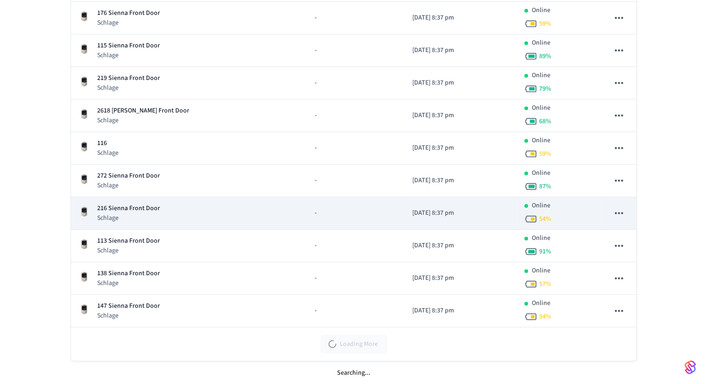
scroll to position [195, 0]
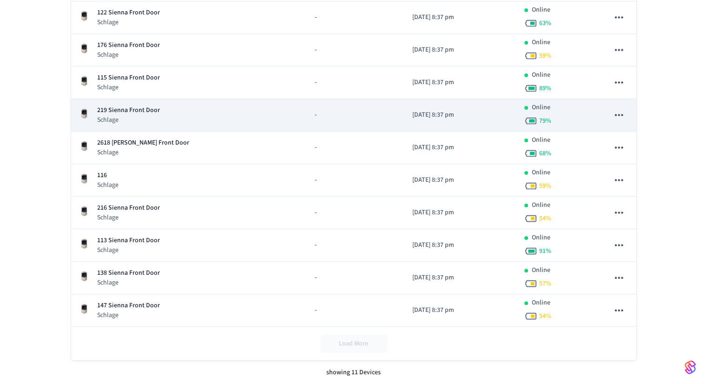
click at [619, 114] on icon "sticky table" at bounding box center [619, 115] width 8 height 2
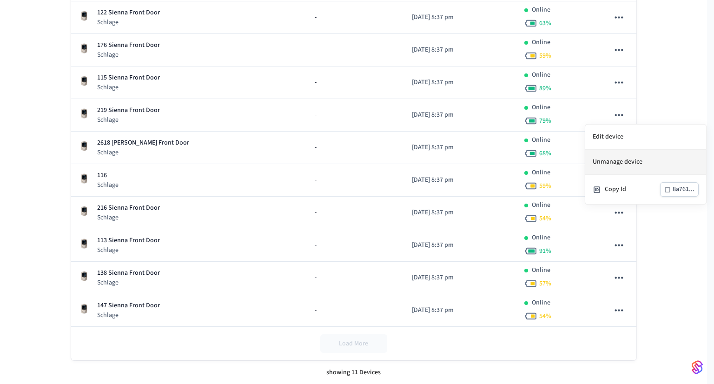
click at [616, 157] on li "Unmanage device" at bounding box center [645, 162] width 121 height 25
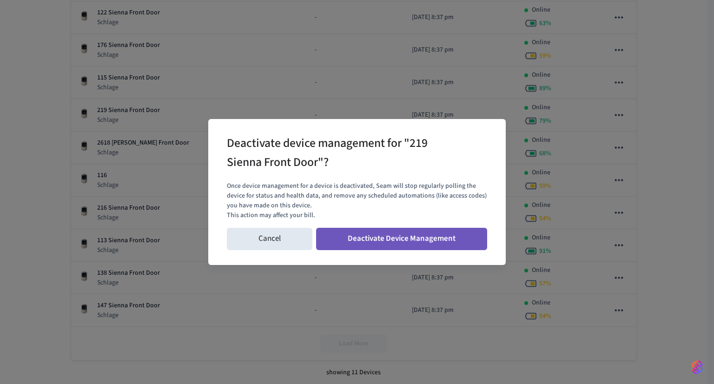
click at [356, 236] on button "Deactivate Device Management" at bounding box center [401, 239] width 171 height 22
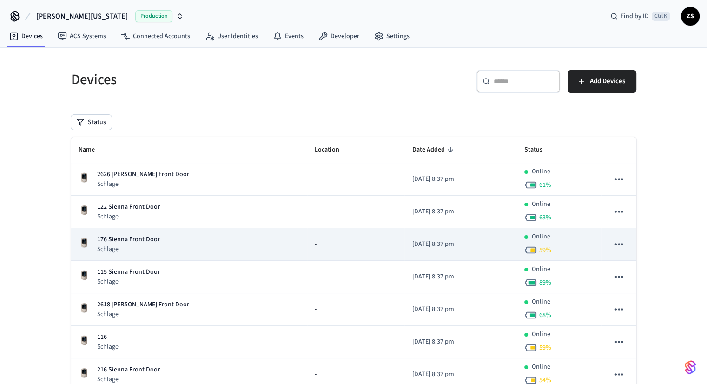
scroll to position [0, 0]
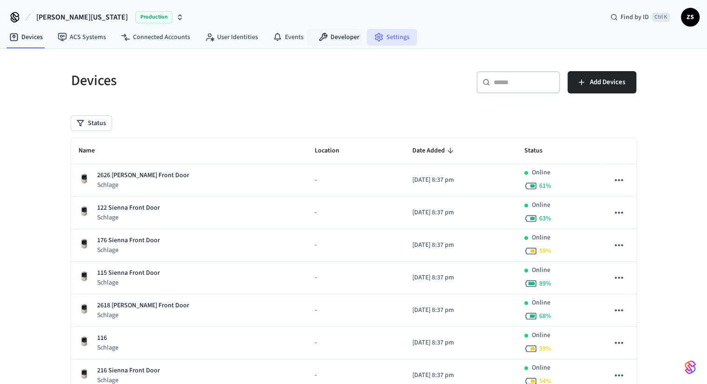
click at [387, 29] on link "Settings" at bounding box center [392, 37] width 50 height 17
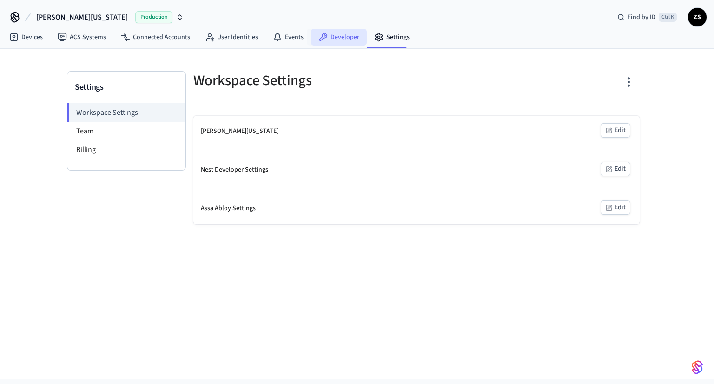
click at [327, 40] on link "Developer" at bounding box center [339, 37] width 56 height 17
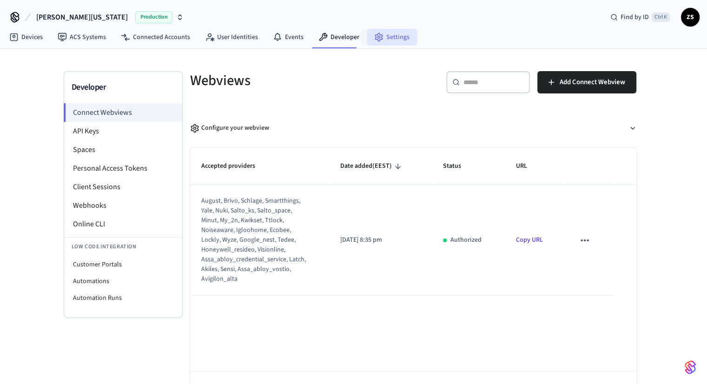
click at [376, 40] on icon at bounding box center [378, 37] width 9 height 9
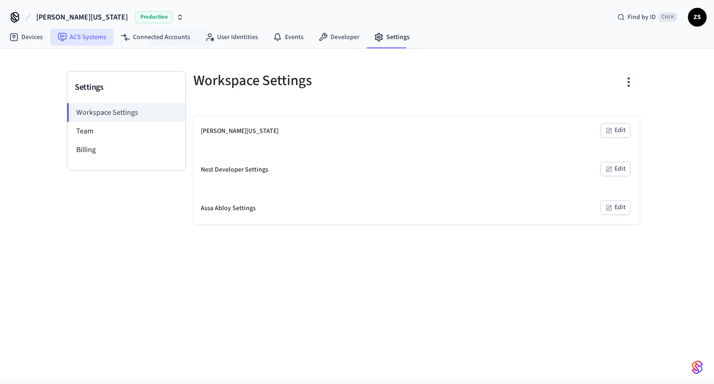
click at [79, 42] on link "ACS Systems" at bounding box center [81, 37] width 63 height 17
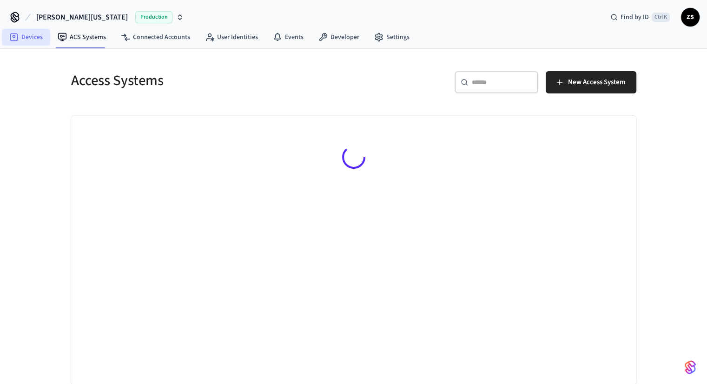
click at [25, 37] on link "Devices" at bounding box center [26, 37] width 48 height 17
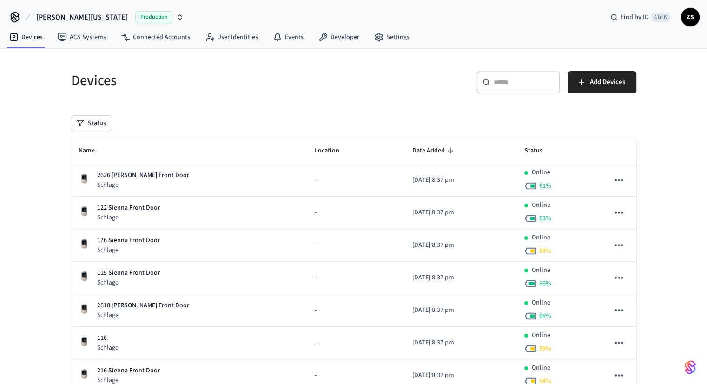
click at [36, 15] on span "[PERSON_NAME][US_STATE]" at bounding box center [82, 17] width 92 height 11
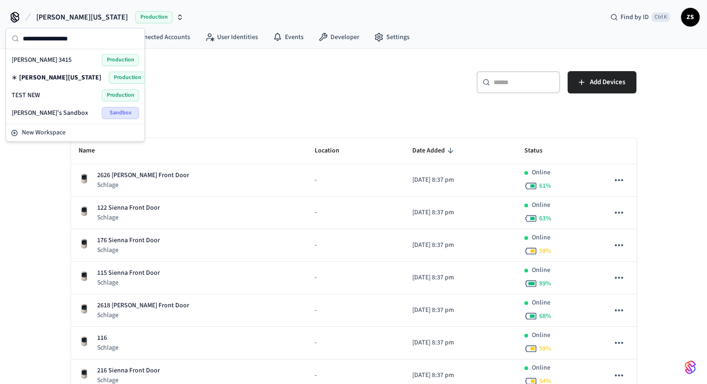
click at [33, 60] on span "[PERSON_NAME] 3415" at bounding box center [42, 59] width 60 height 9
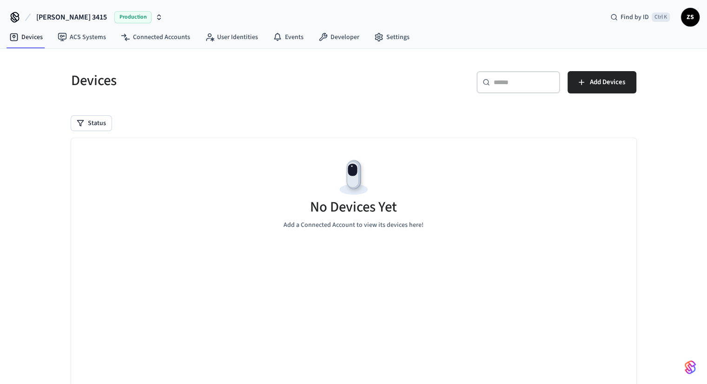
click at [62, 17] on span "[PERSON_NAME] 3415" at bounding box center [71, 17] width 71 height 11
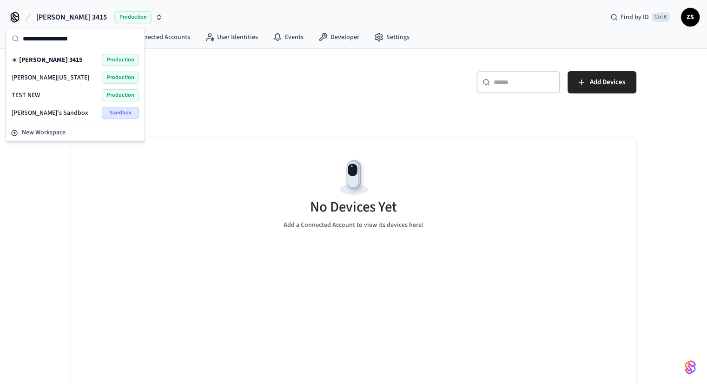
click at [40, 78] on span "[PERSON_NAME][US_STATE]" at bounding box center [51, 77] width 78 height 9
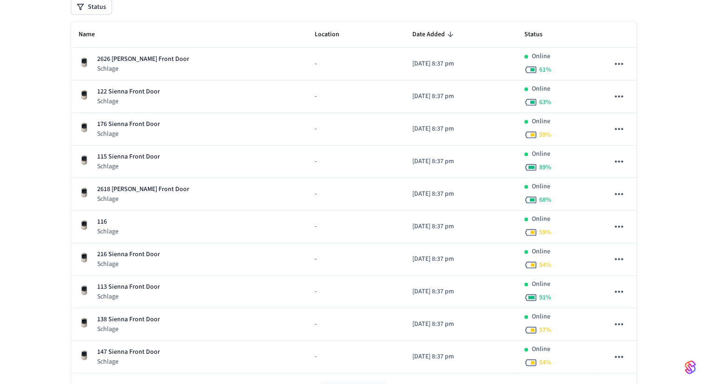
scroll to position [116, 0]
